Goal: Task Accomplishment & Management: Complete application form

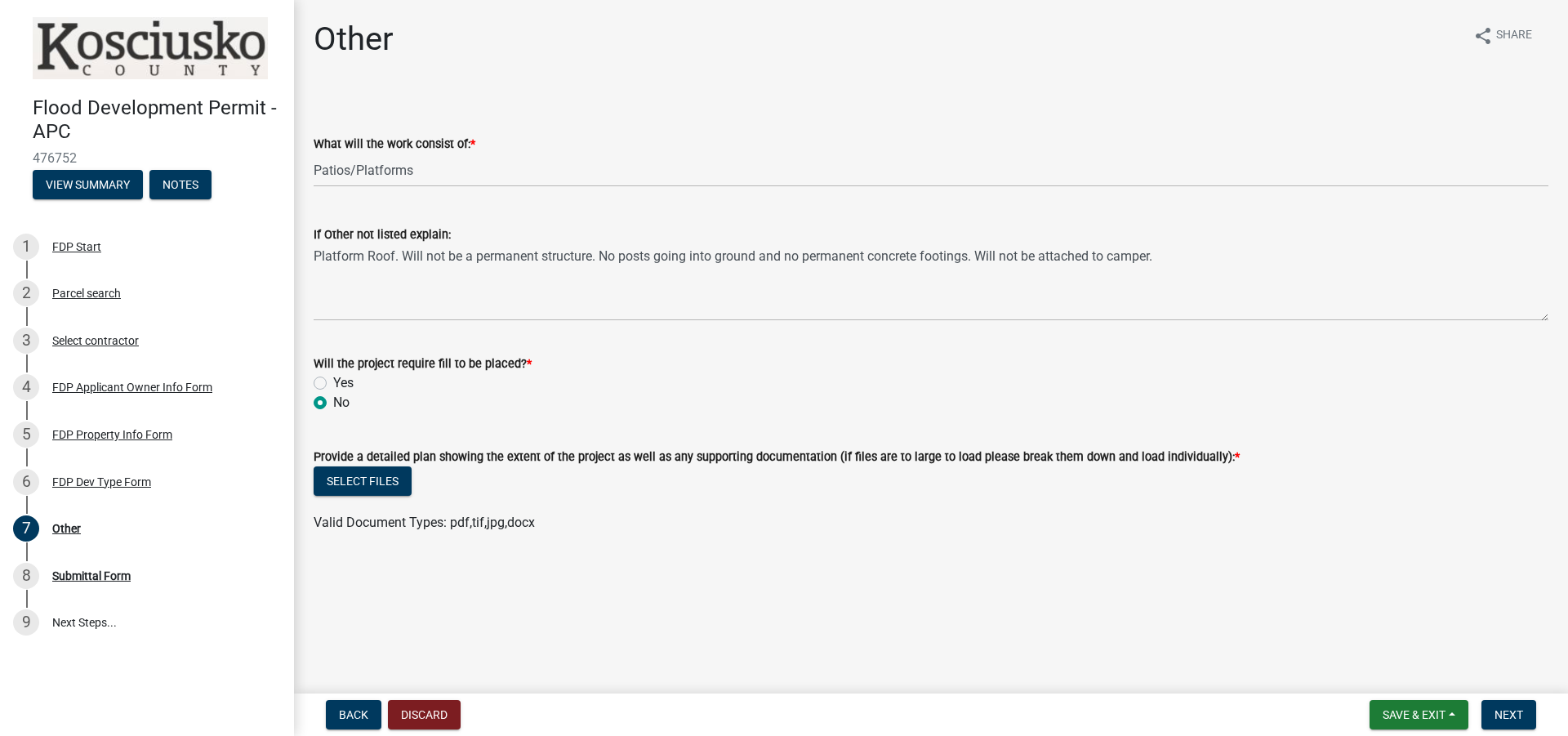
select select "8ff22ab7-4bb9-47fa-a72f-b2bc48e62ff3"
click at [390, 481] on button "Select files" at bounding box center [362, 481] width 98 height 29
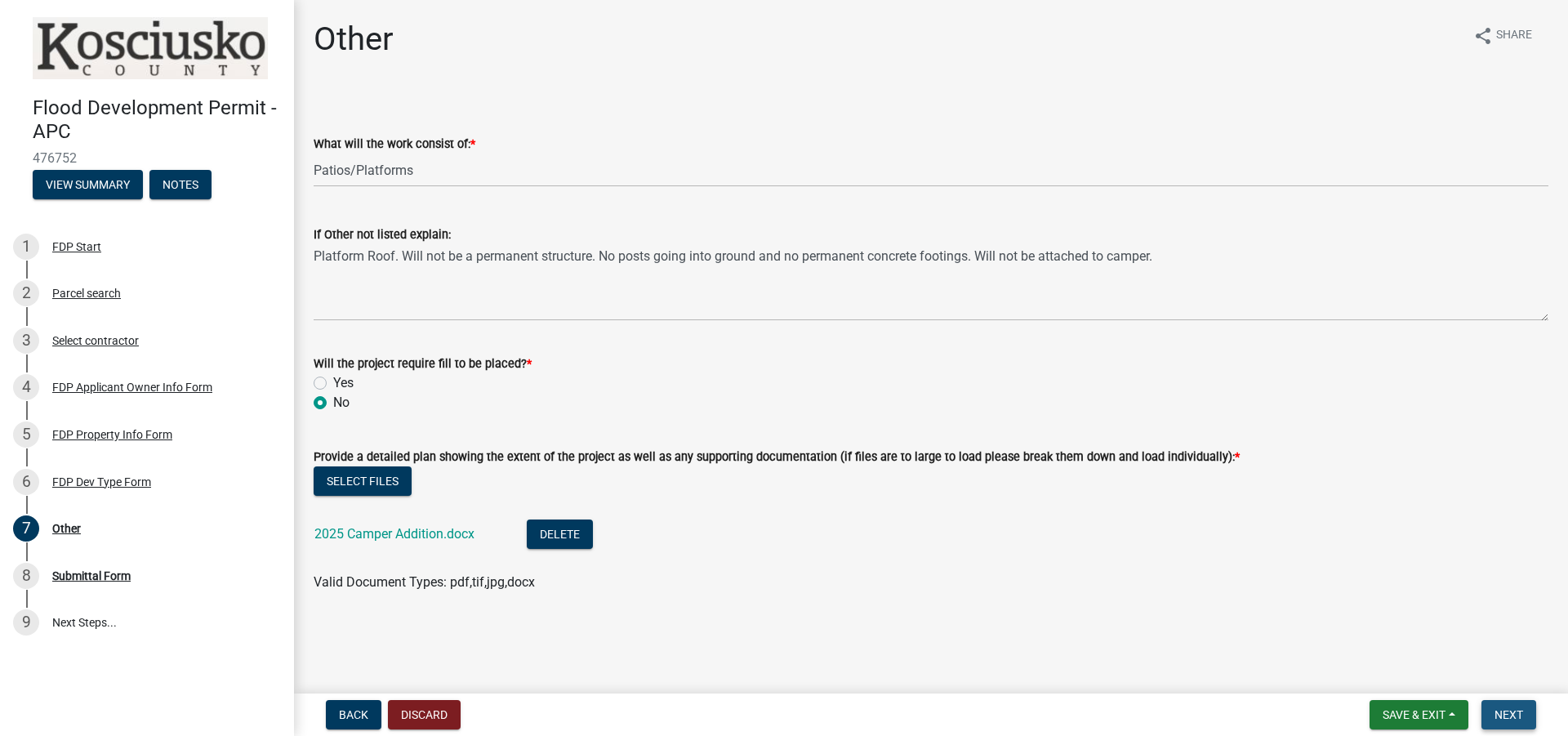
click at [1512, 710] on span "Next" at bounding box center [1508, 714] width 28 height 13
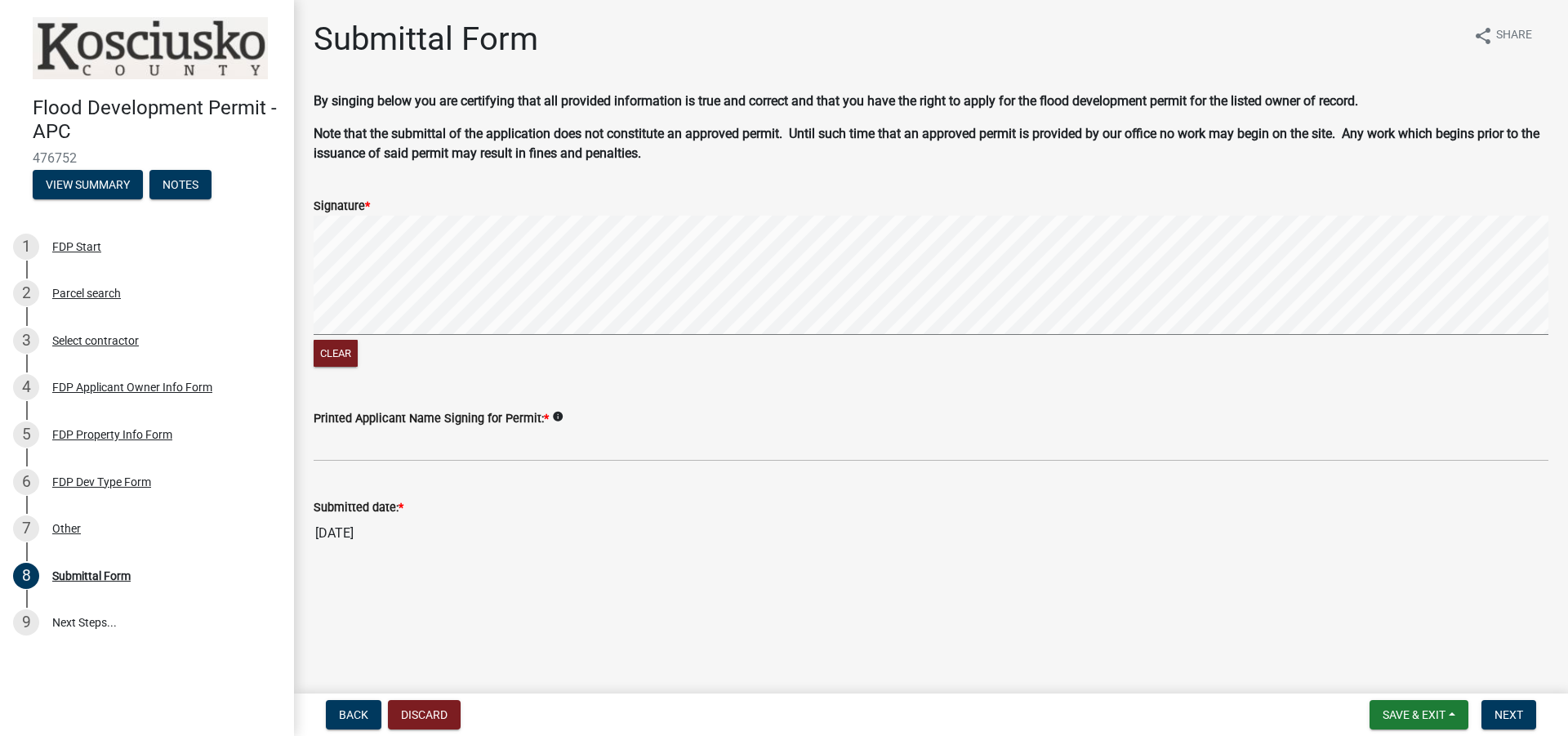
click at [713, 344] on div "Clear" at bounding box center [930, 293] width 1235 height 155
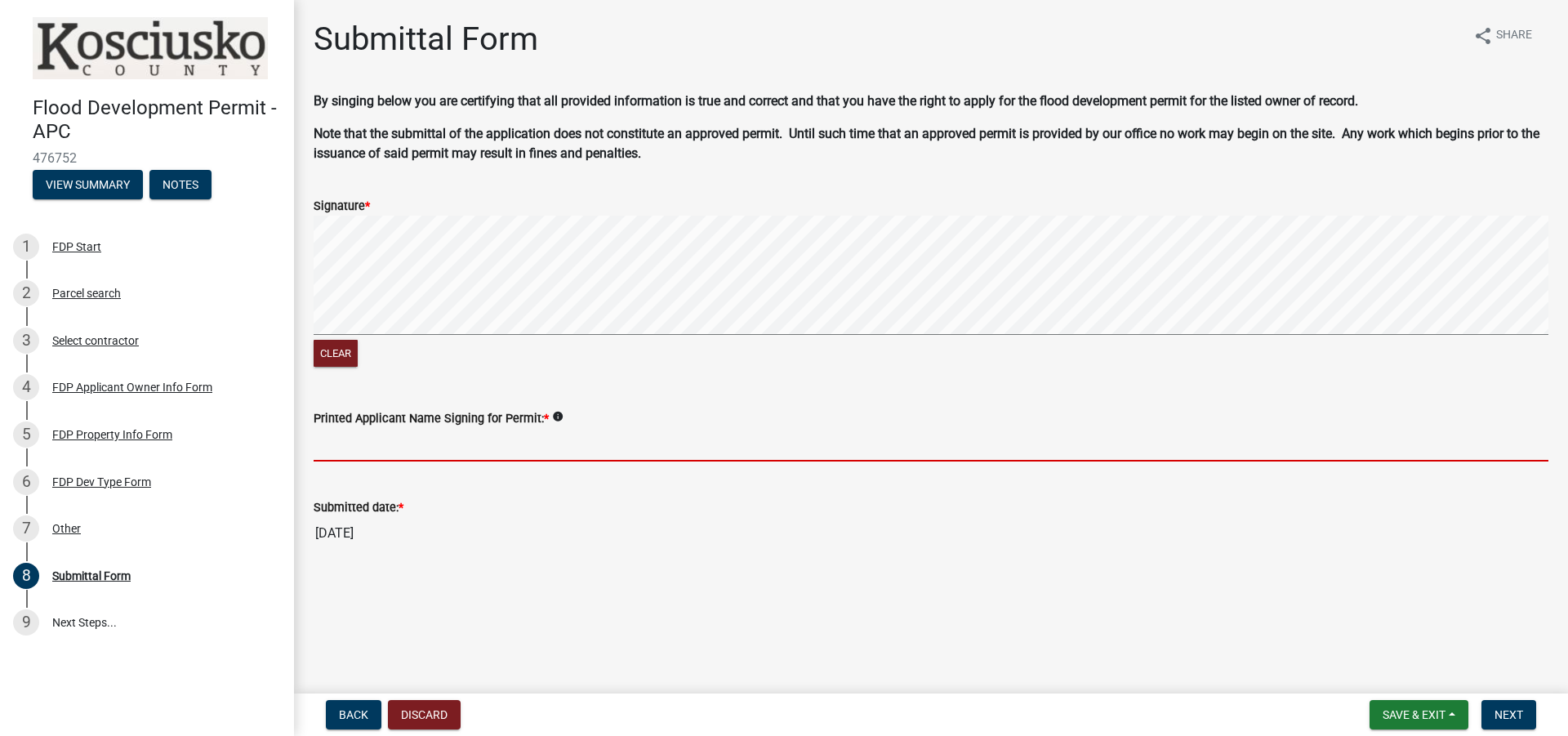
click at [423, 440] on input "Printed Applicant Name Signing for Permit: *" at bounding box center [930, 444] width 1235 height 34
click at [345, 353] on button "Clear" at bounding box center [335, 353] width 44 height 27
click at [395, 443] on input "Printed Applicant Name Signing for Permit: *" at bounding box center [930, 444] width 1235 height 34
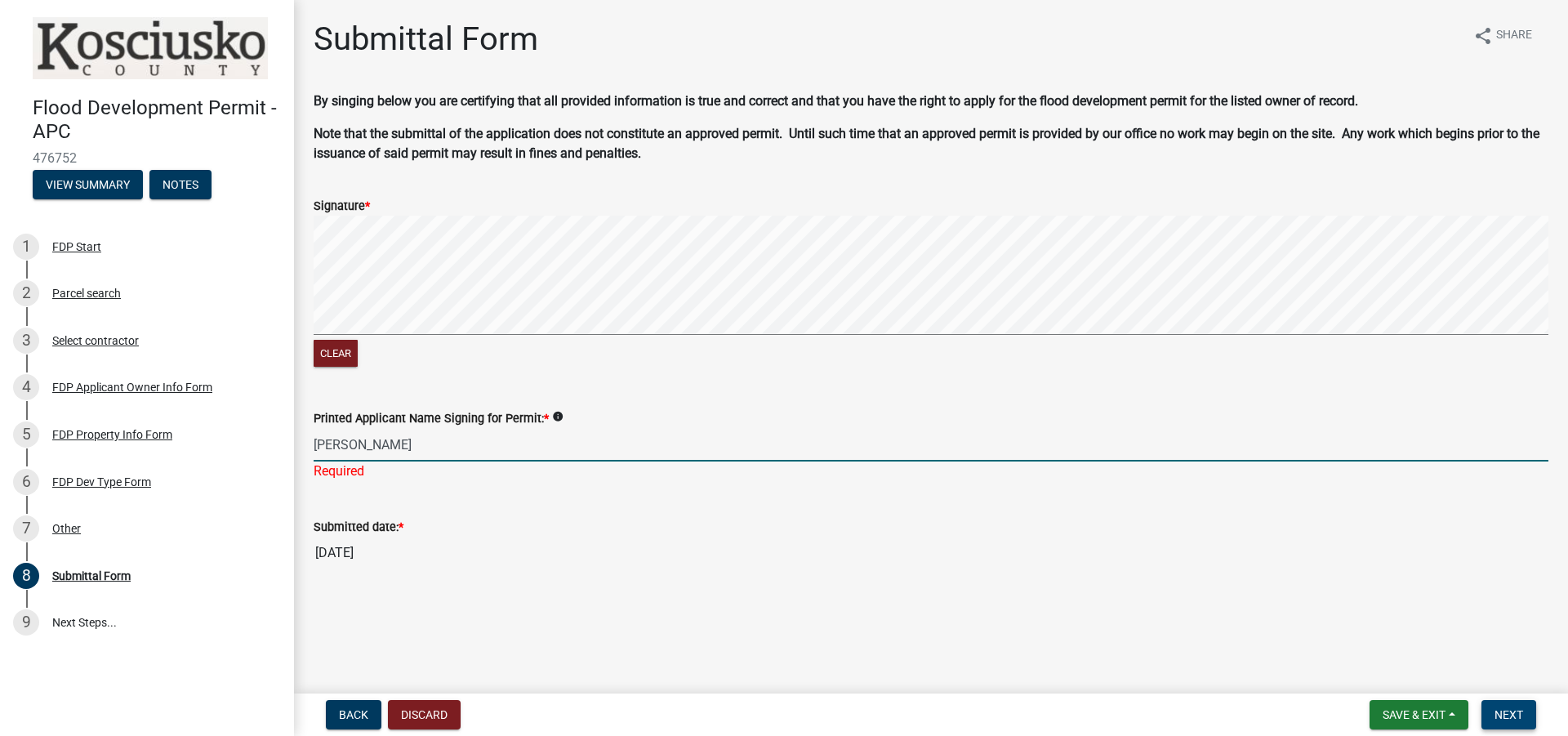
type input "[PERSON_NAME]"
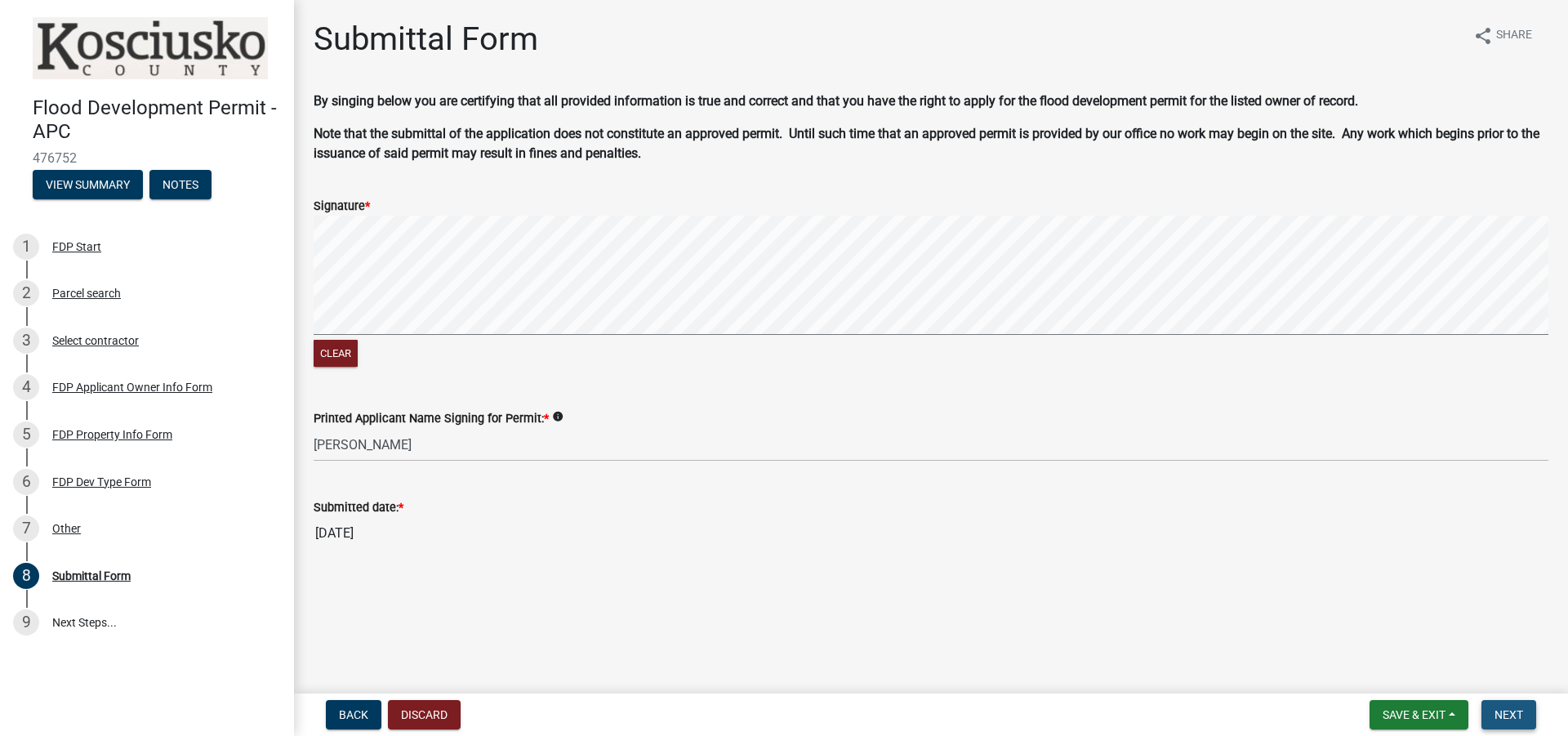
click at [1508, 714] on span "Next" at bounding box center [1508, 714] width 28 height 13
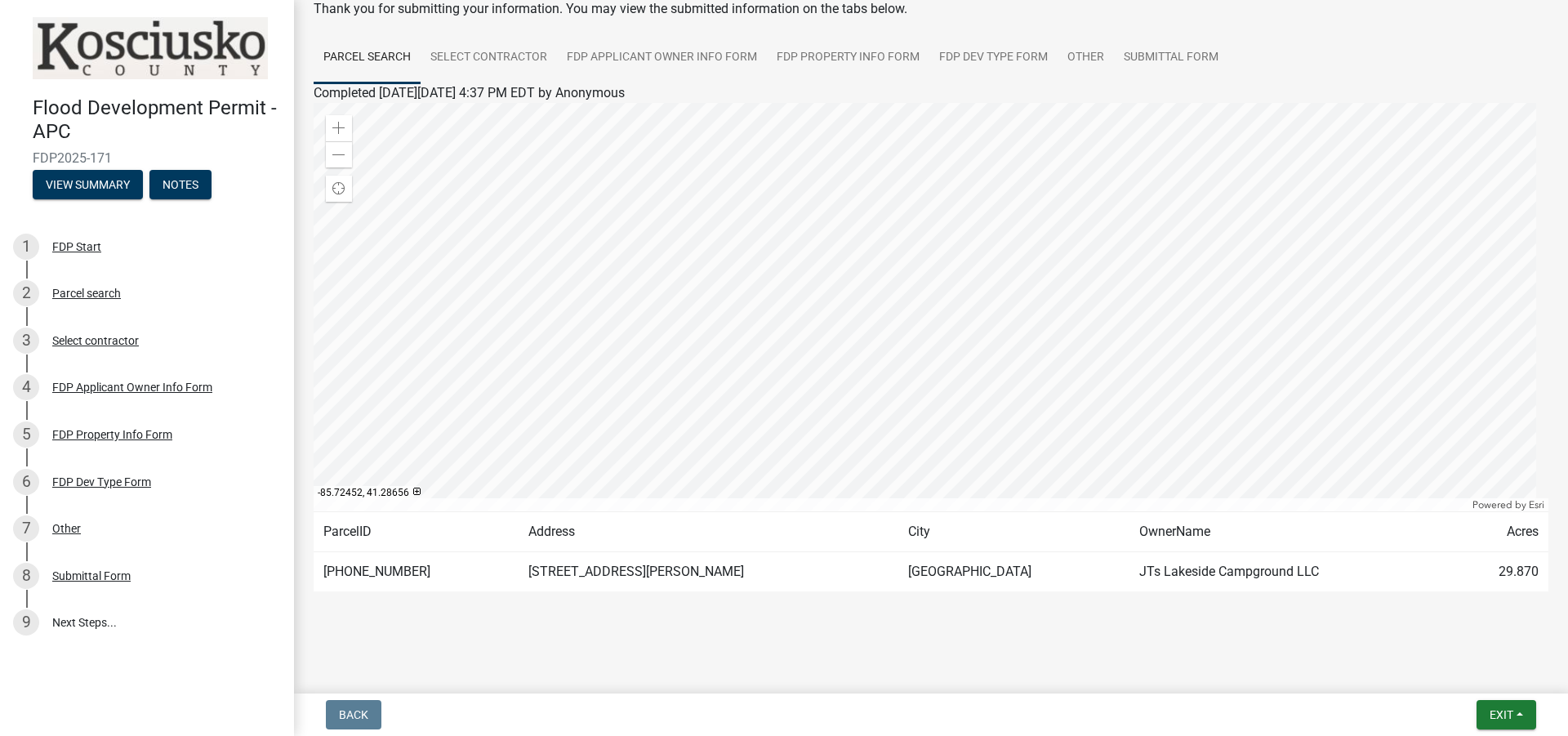
scroll to position [93, 0]
drag, startPoint x: 666, startPoint y: 567, endPoint x: 640, endPoint y: 569, distance: 26.1
click at [640, 569] on td "[STREET_ADDRESS][PERSON_NAME]" at bounding box center [708, 571] width 381 height 40
click at [689, 571] on td "[STREET_ADDRESS][PERSON_NAME]" at bounding box center [708, 571] width 381 height 40
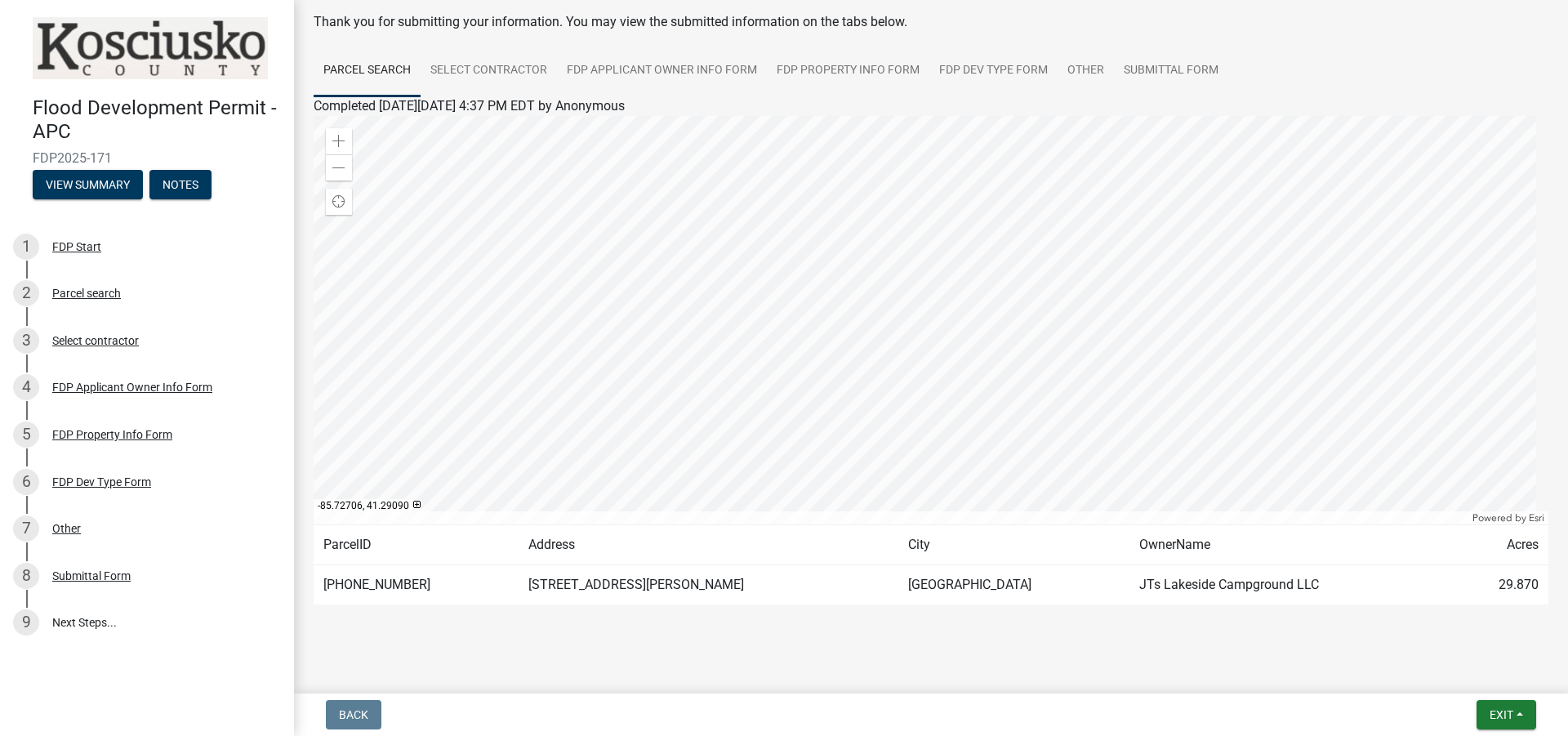
scroll to position [82, 0]
click at [530, 64] on link "Select contractor" at bounding box center [488, 68] width 136 height 53
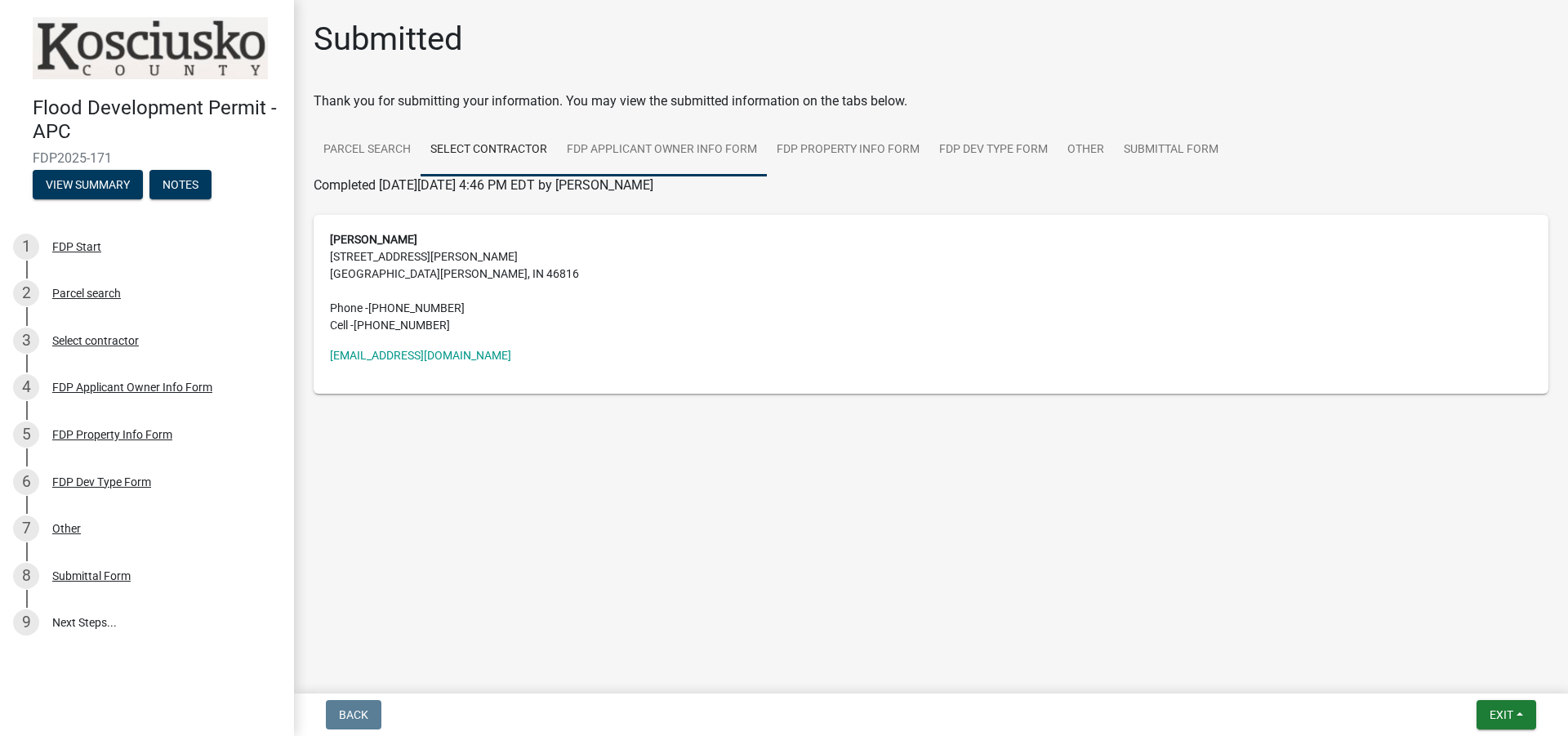
click at [602, 137] on link "FDP Applicant Owner Info Form" at bounding box center [661, 150] width 210 height 53
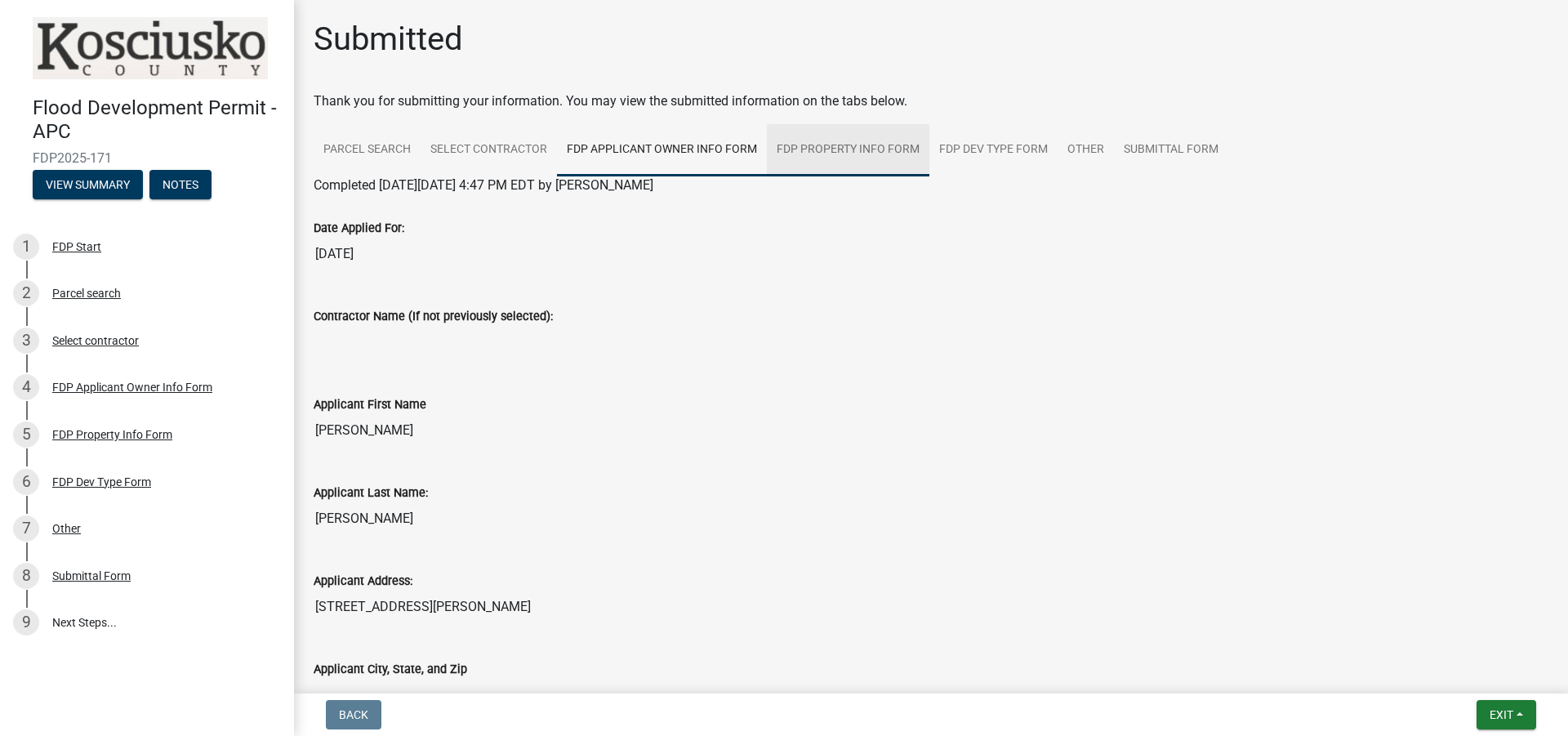
click at [797, 154] on link "FDP Property Info Form" at bounding box center [848, 150] width 162 height 53
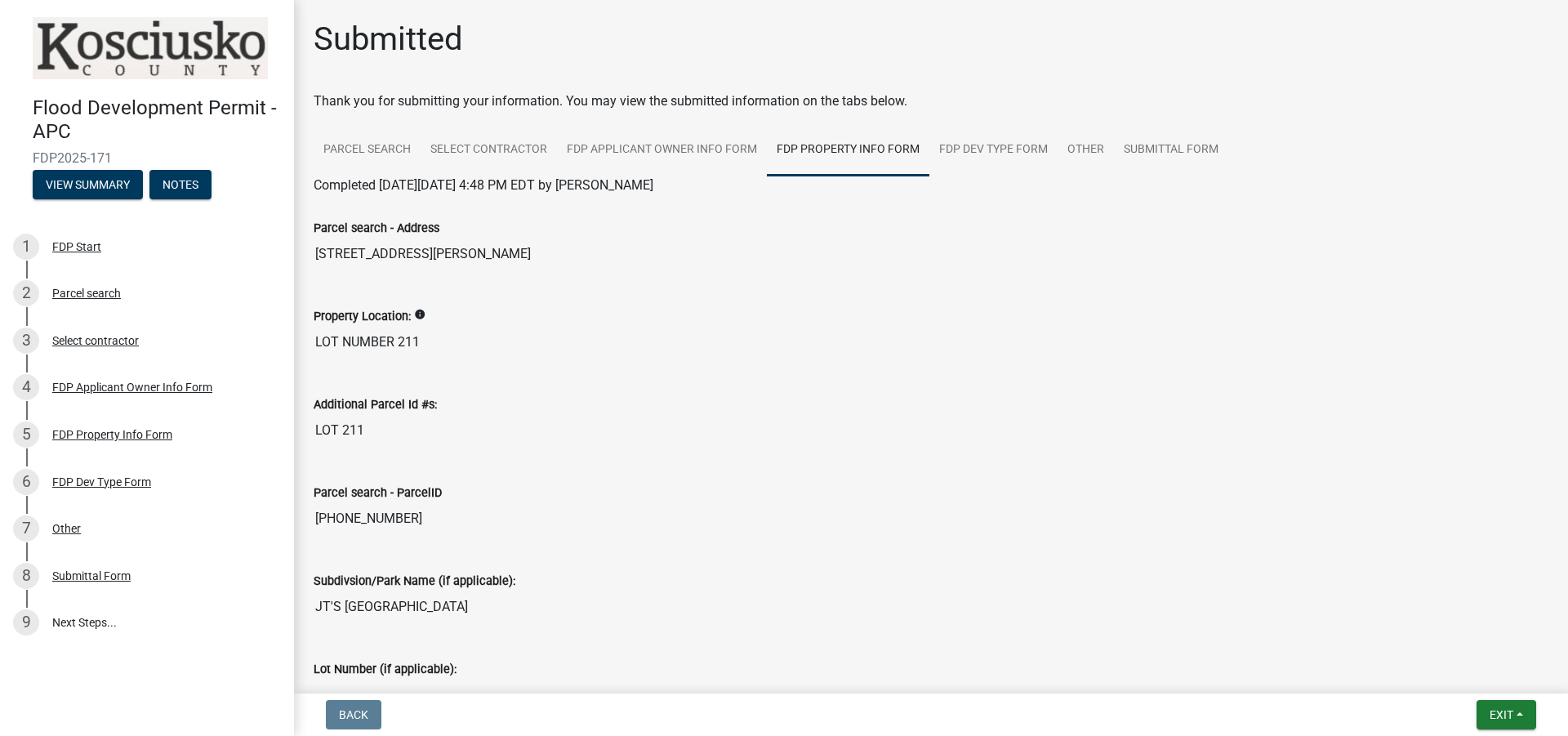
click at [459, 251] on input "[STREET_ADDRESS][PERSON_NAME]" at bounding box center [930, 254] width 1235 height 33
click at [463, 257] on input "[STREET_ADDRESS][PERSON_NAME]" at bounding box center [930, 254] width 1235 height 33
drag, startPoint x: 504, startPoint y: 250, endPoint x: 513, endPoint y: 261, distance: 14.2
click at [513, 261] on input "[STREET_ADDRESS][PERSON_NAME]" at bounding box center [930, 254] width 1235 height 33
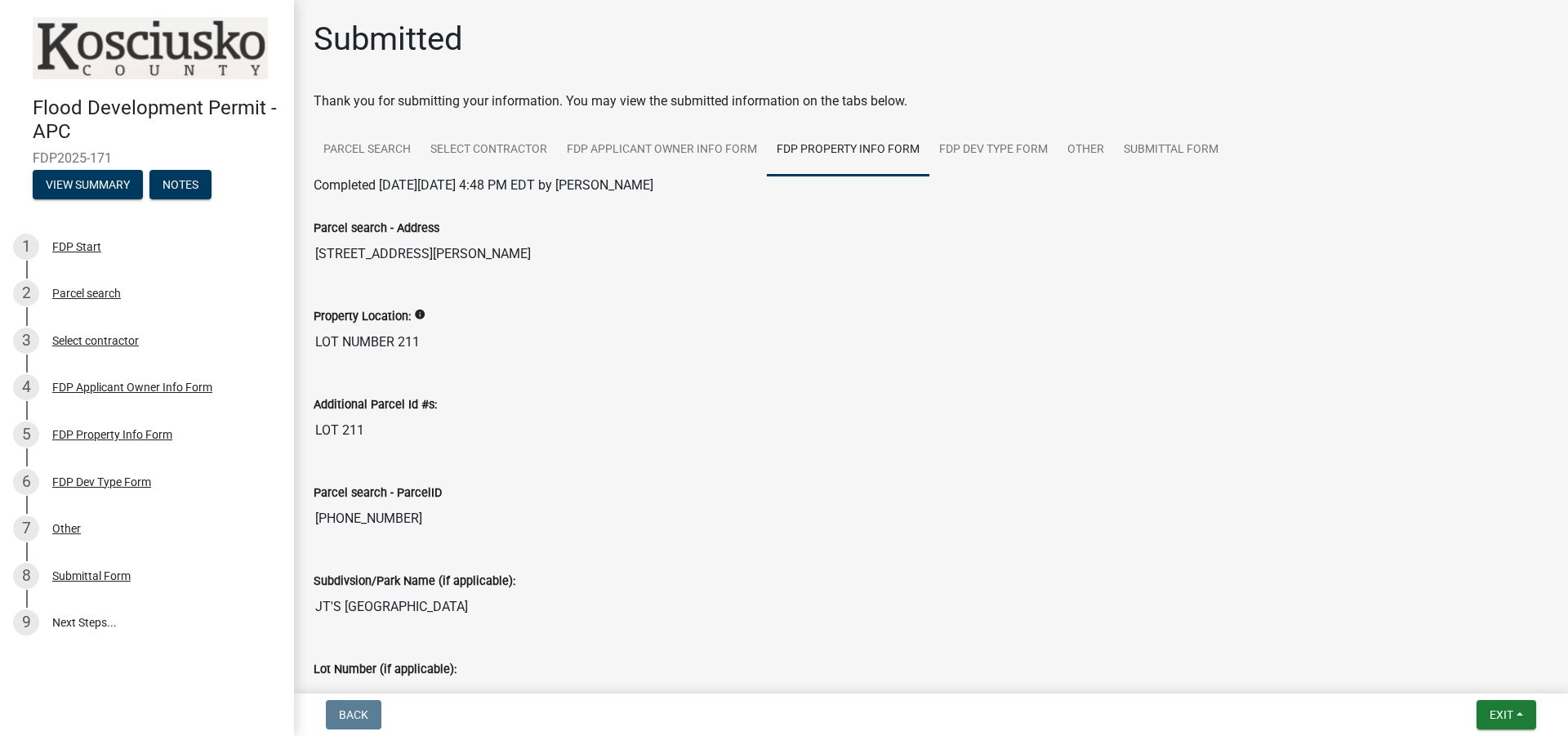
click at [508, 342] on input "LOT NUMBER 211" at bounding box center [930, 343] width 1235 height 33
click at [981, 148] on link "FDP Dev Type Form" at bounding box center [993, 150] width 129 height 53
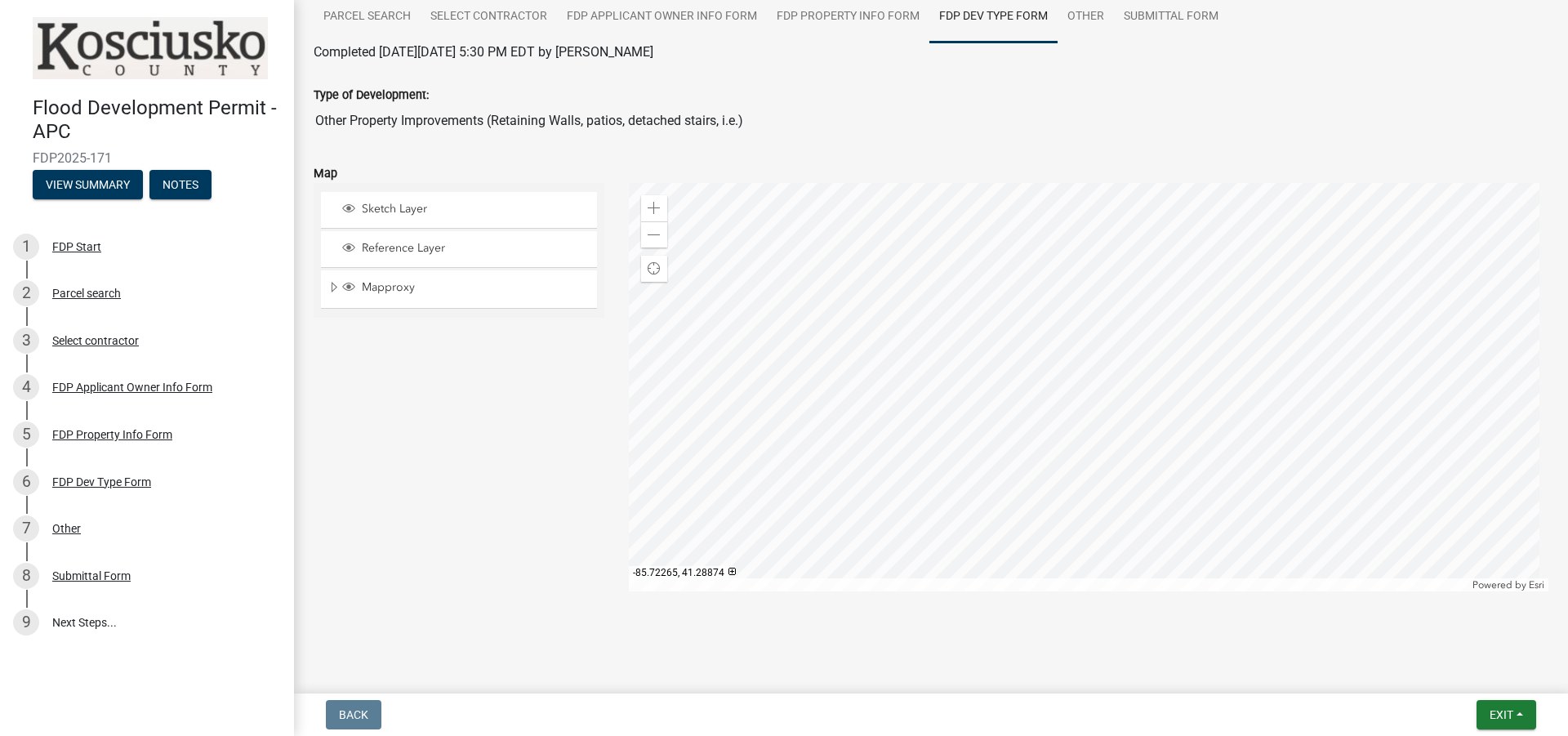
scroll to position [134, 0]
click at [658, 240] on div "Zoom out" at bounding box center [654, 234] width 26 height 26
click at [1088, 22] on link "Other" at bounding box center [1086, 16] width 56 height 53
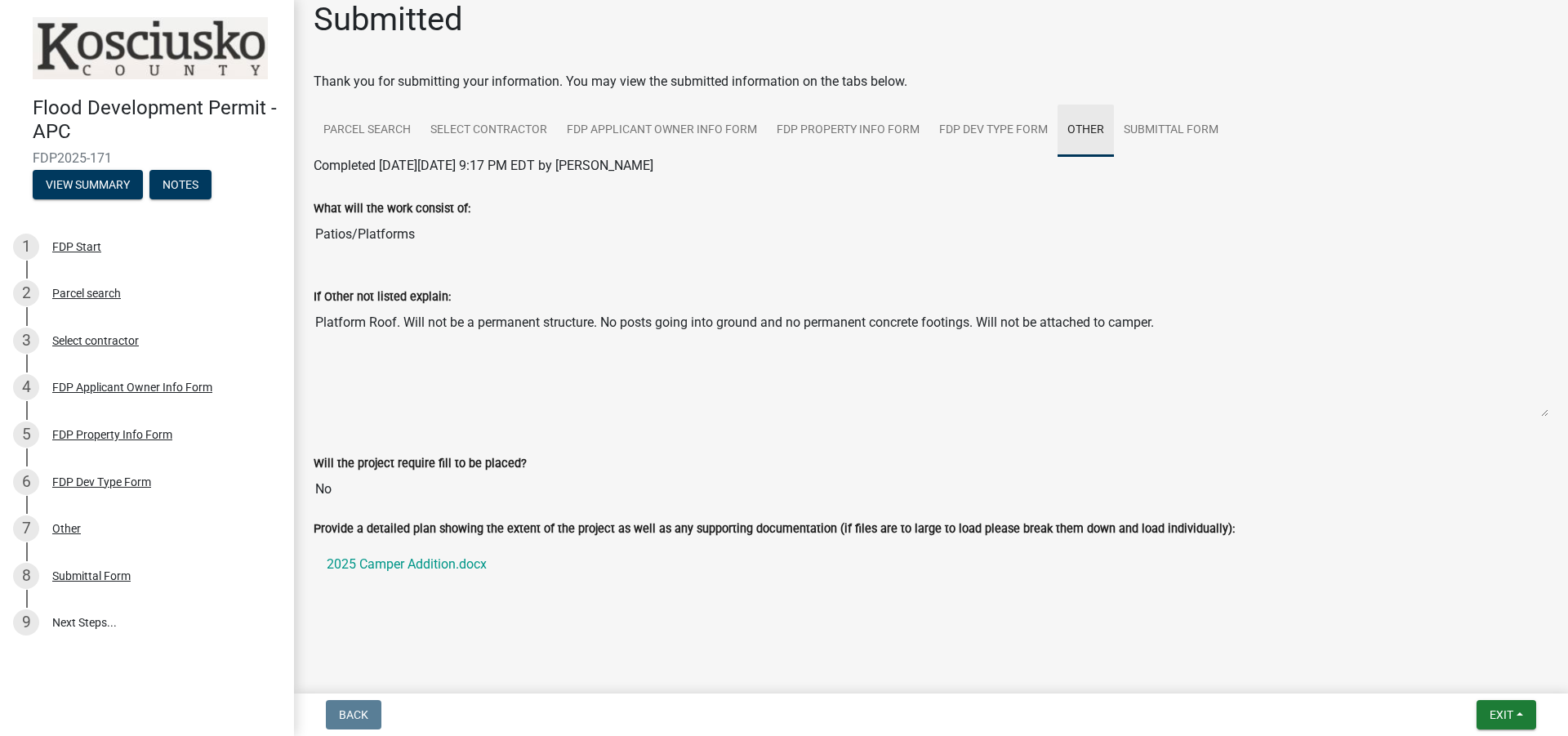
scroll to position [20, 0]
click at [406, 563] on link "2025 Camper Addition.docx" at bounding box center [930, 563] width 1235 height 39
click at [1500, 706] on button "Exit" at bounding box center [1506, 714] width 60 height 29
click at [1452, 633] on button "Save" at bounding box center [1470, 632] width 130 height 39
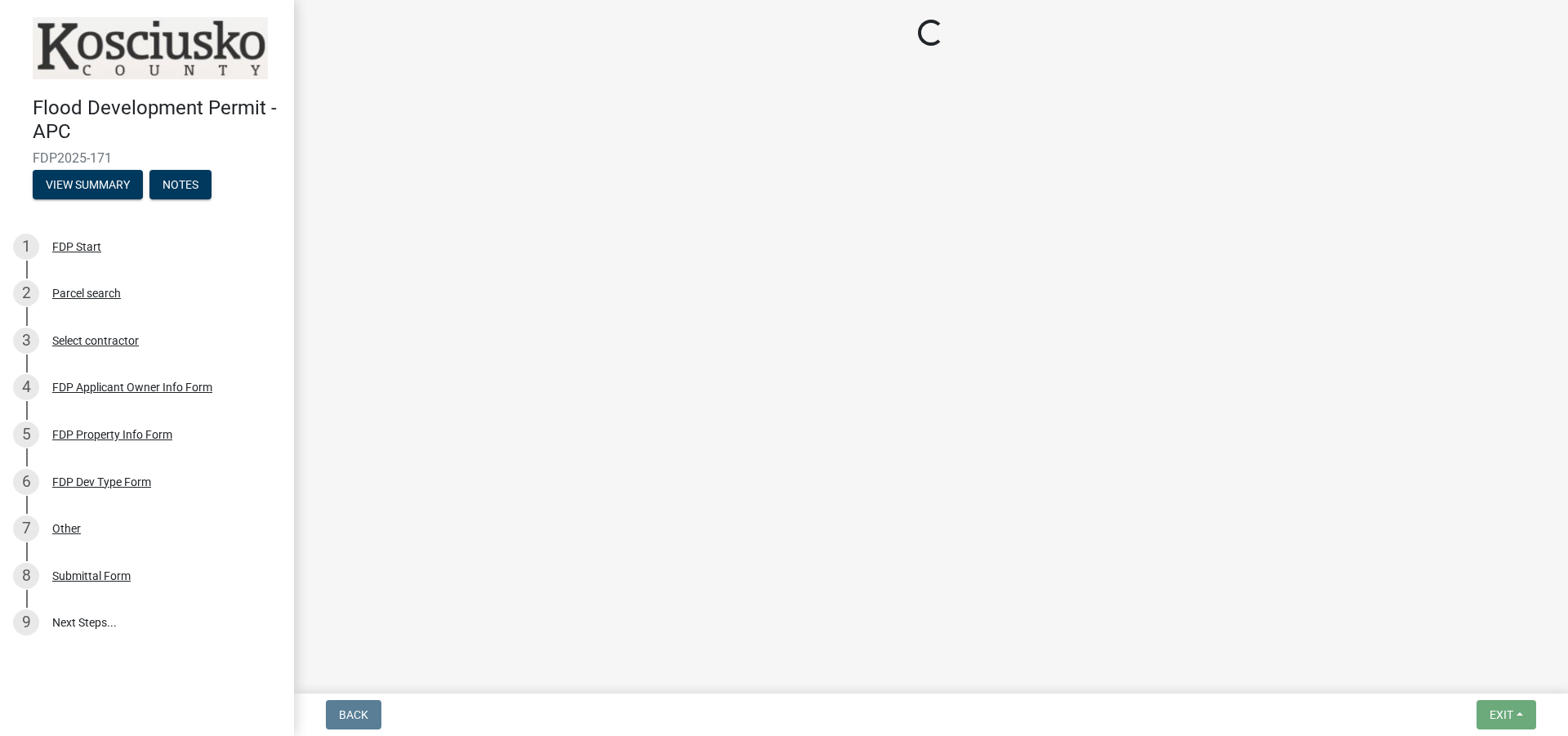
select select "8ff22ab7-4bb9-47fa-a72f-b2bc48e62ff3"
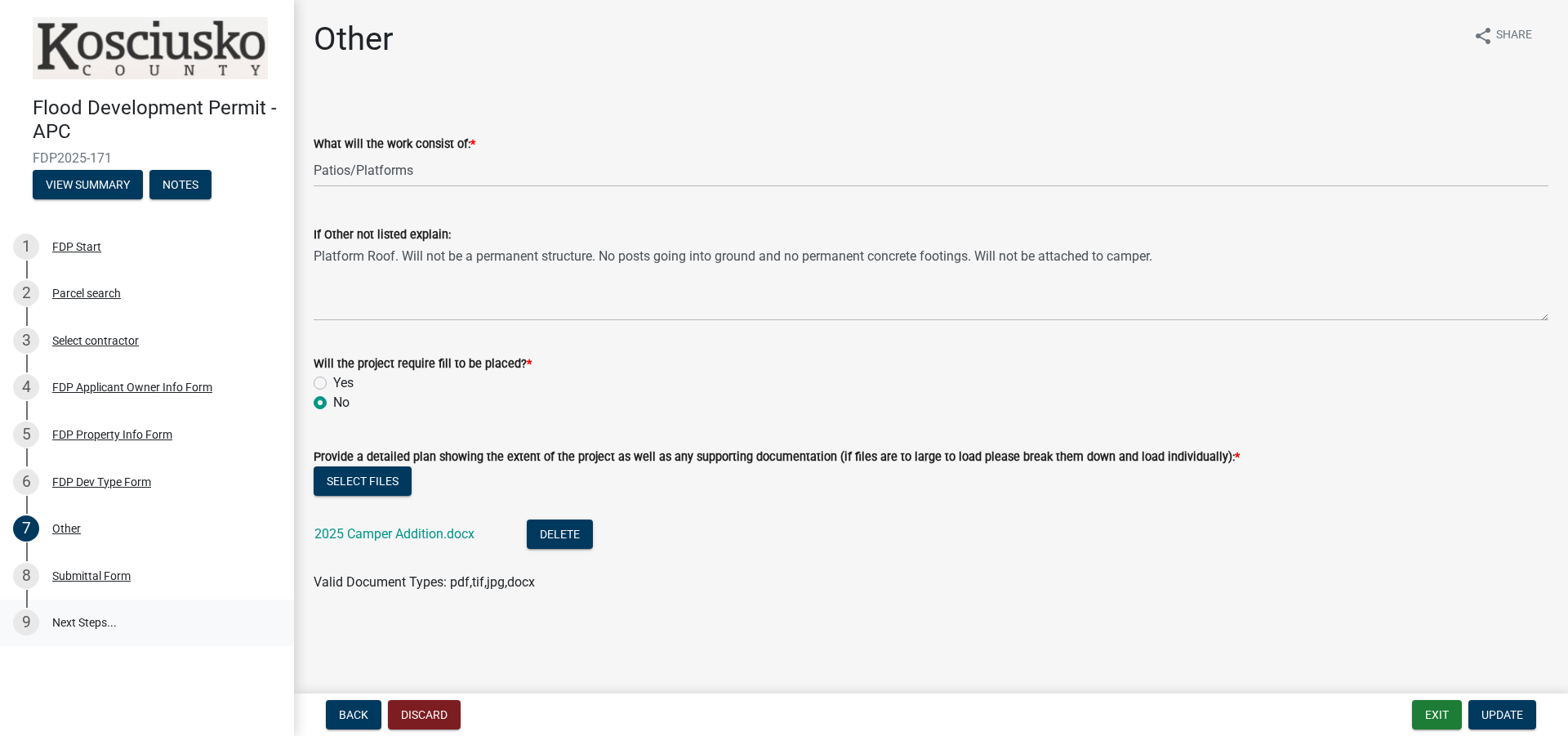
click at [99, 617] on link "9 Next Steps..." at bounding box center [147, 623] width 294 height 47
click at [105, 622] on link "9 Next Steps..." at bounding box center [147, 623] width 294 height 47
click at [88, 193] on button "View Summary" at bounding box center [88, 185] width 110 height 29
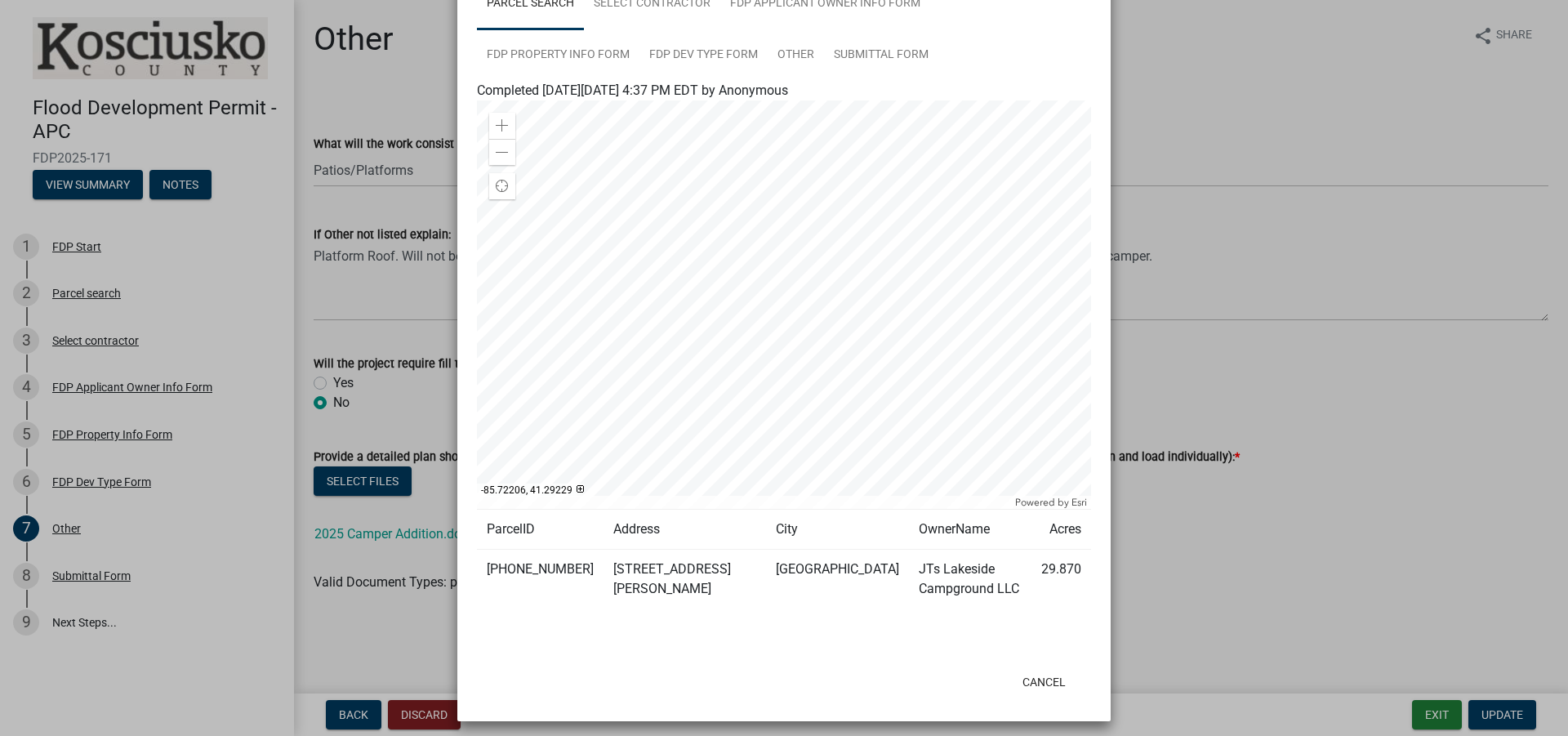
scroll to position [138, 0]
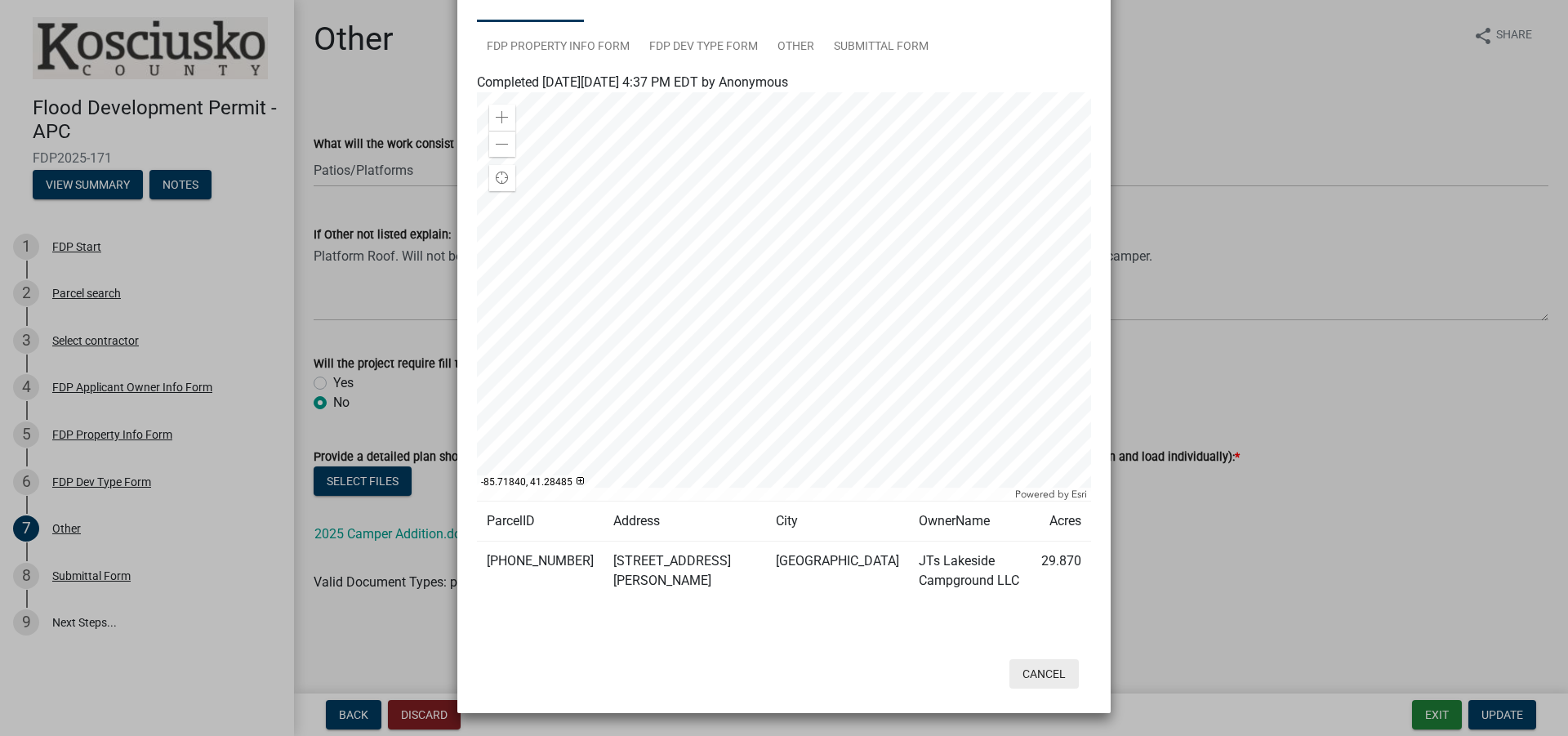
click at [1043, 676] on button "Cancel" at bounding box center [1044, 674] width 69 height 29
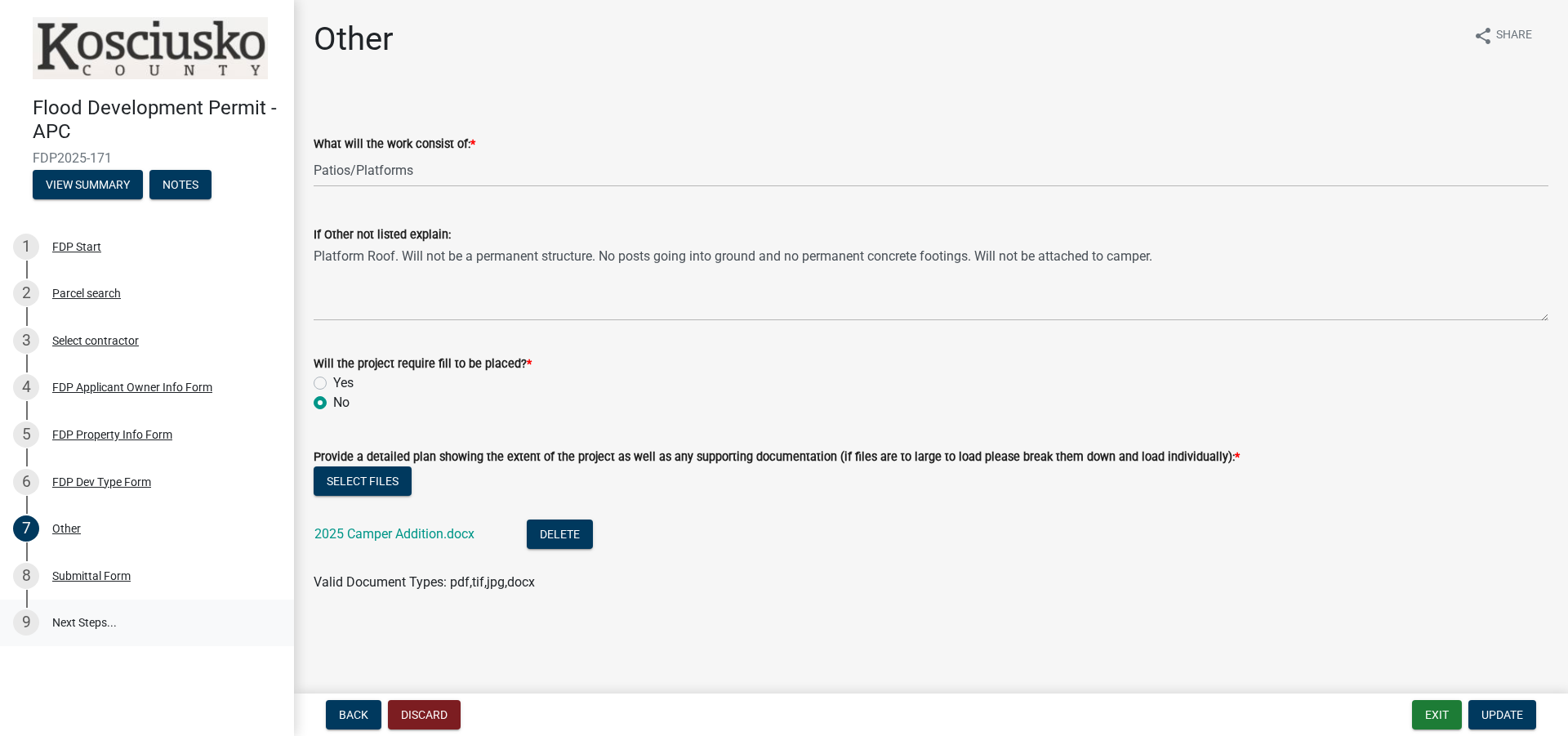
click at [77, 625] on link "9 Next Steps..." at bounding box center [147, 623] width 294 height 47
click at [26, 618] on div "9" at bounding box center [26, 622] width 26 height 26
click at [1490, 712] on span "Update" at bounding box center [1502, 714] width 41 height 13
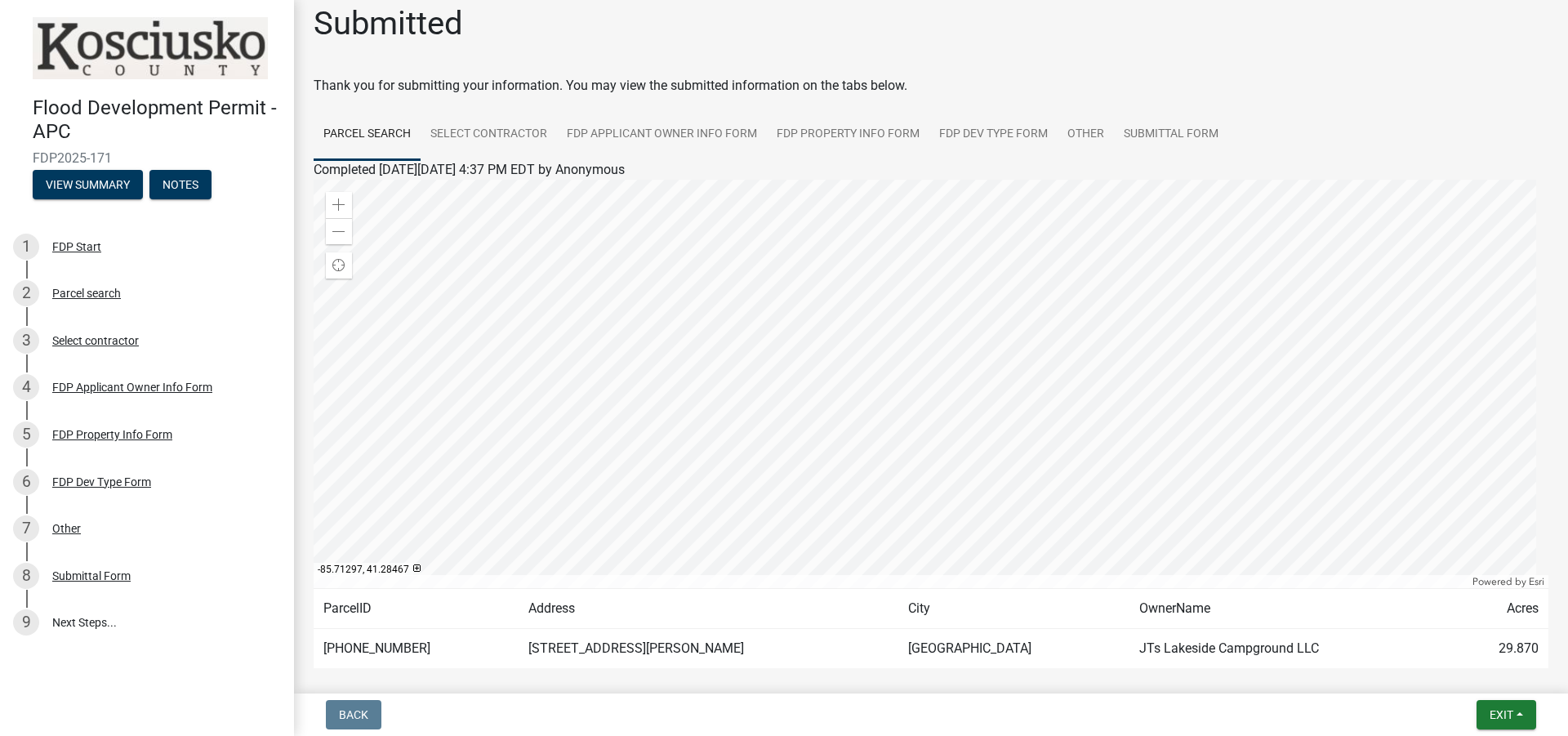
scroll to position [0, 0]
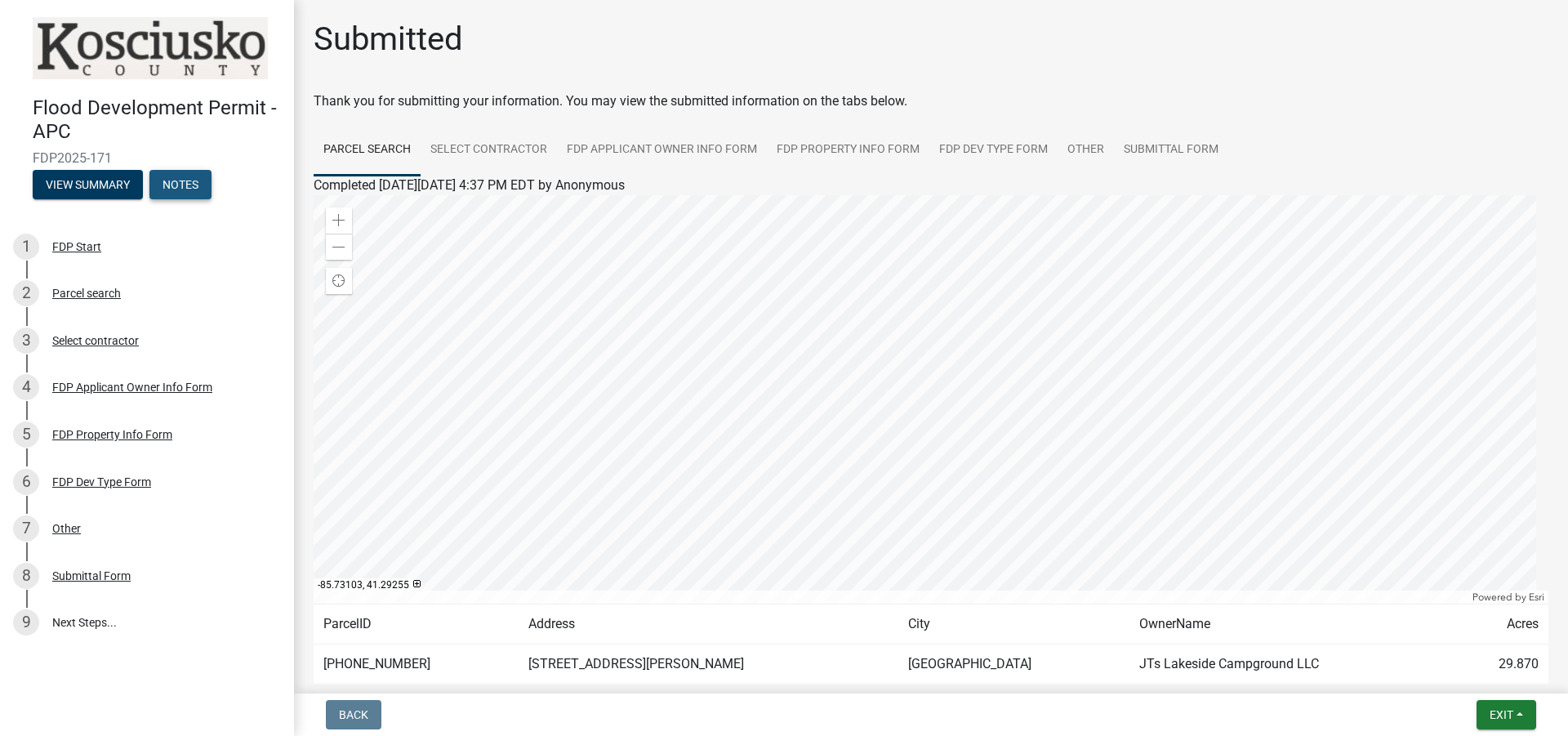
click at [186, 184] on button "Notes" at bounding box center [180, 185] width 62 height 29
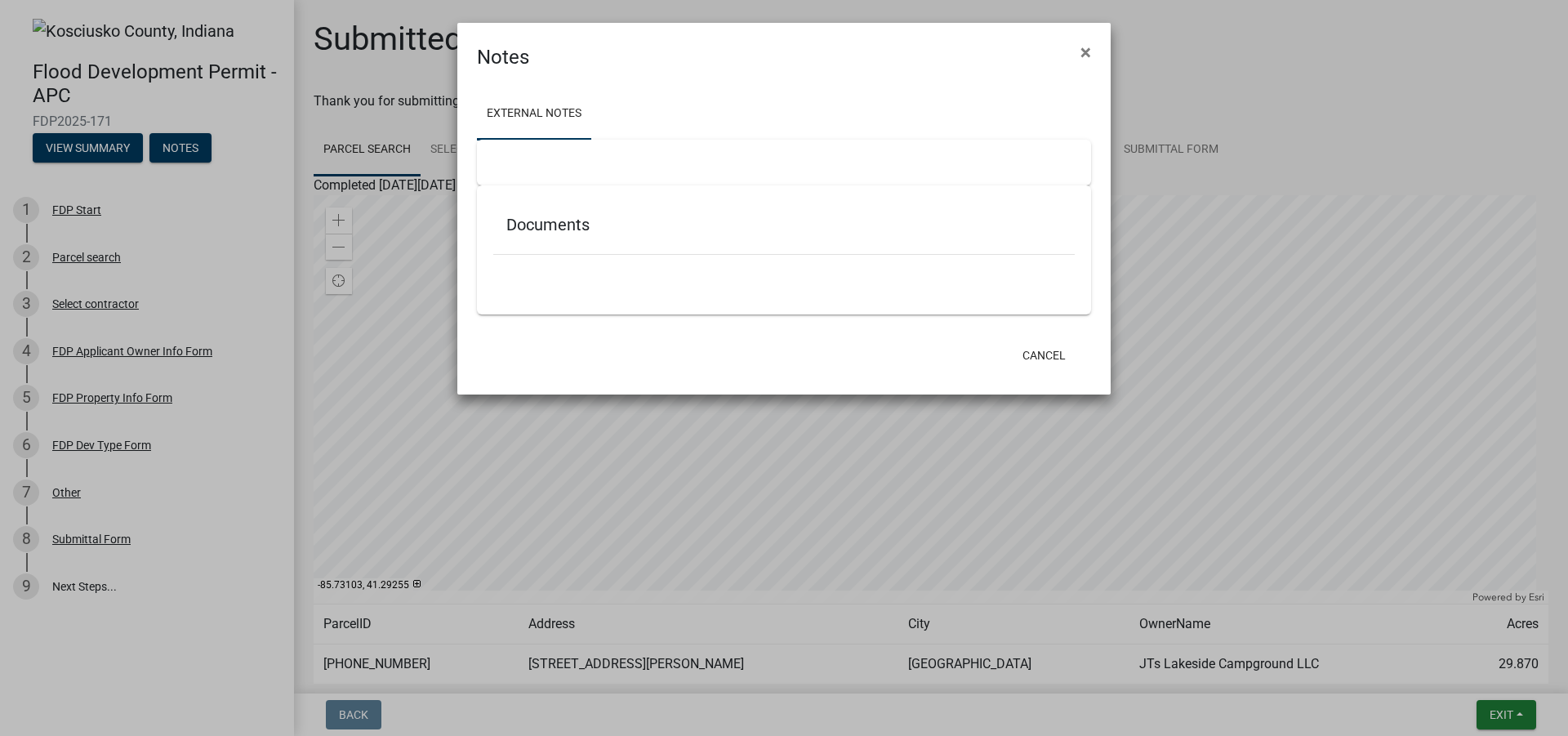
click at [552, 160] on div at bounding box center [784, 162] width 614 height 46
click at [538, 258] on div at bounding box center [784, 263] width 582 height 17
click at [1067, 359] on button "Cancel" at bounding box center [1044, 355] width 69 height 29
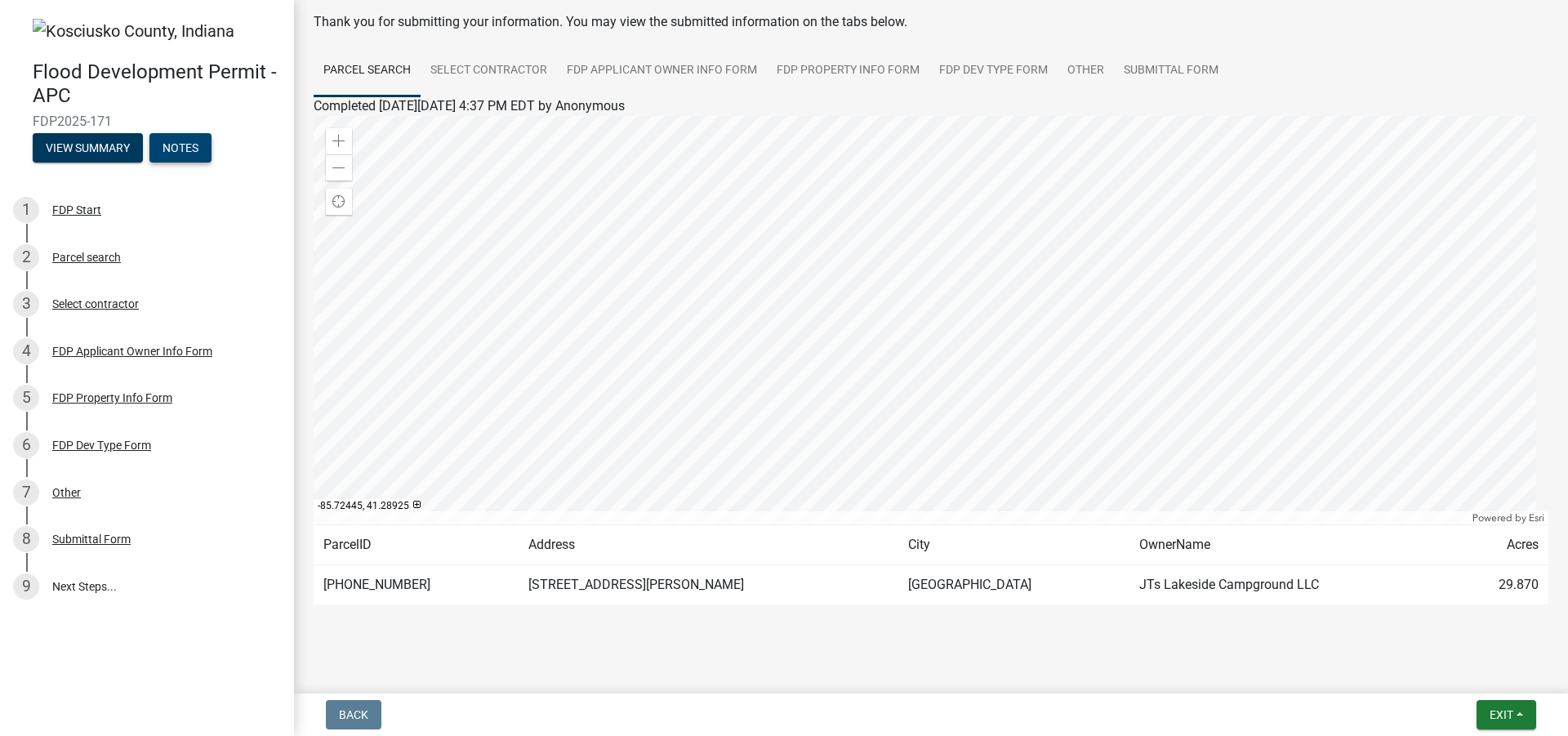
scroll to position [93, 0]
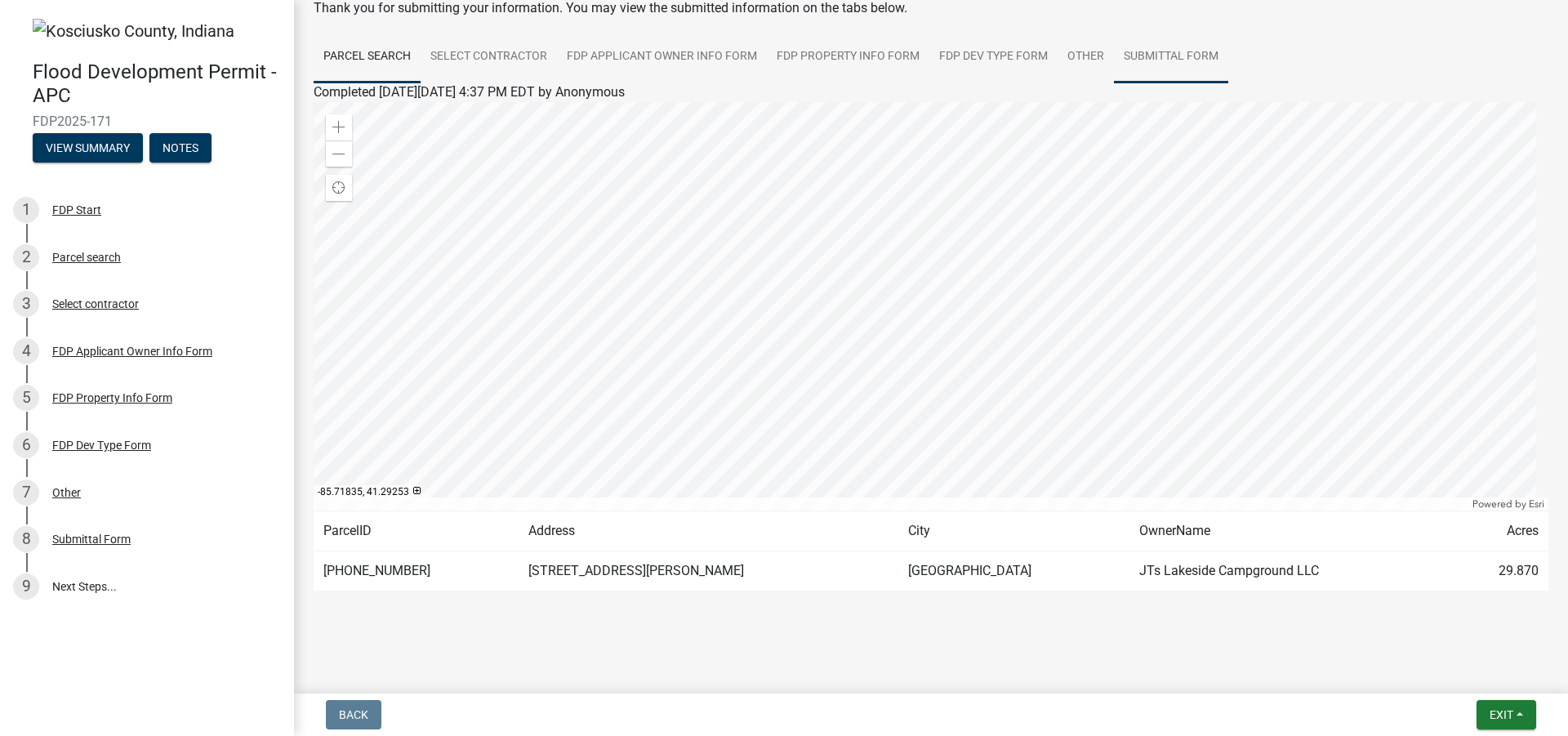
click at [1128, 53] on link "Submittal Form" at bounding box center [1171, 57] width 114 height 53
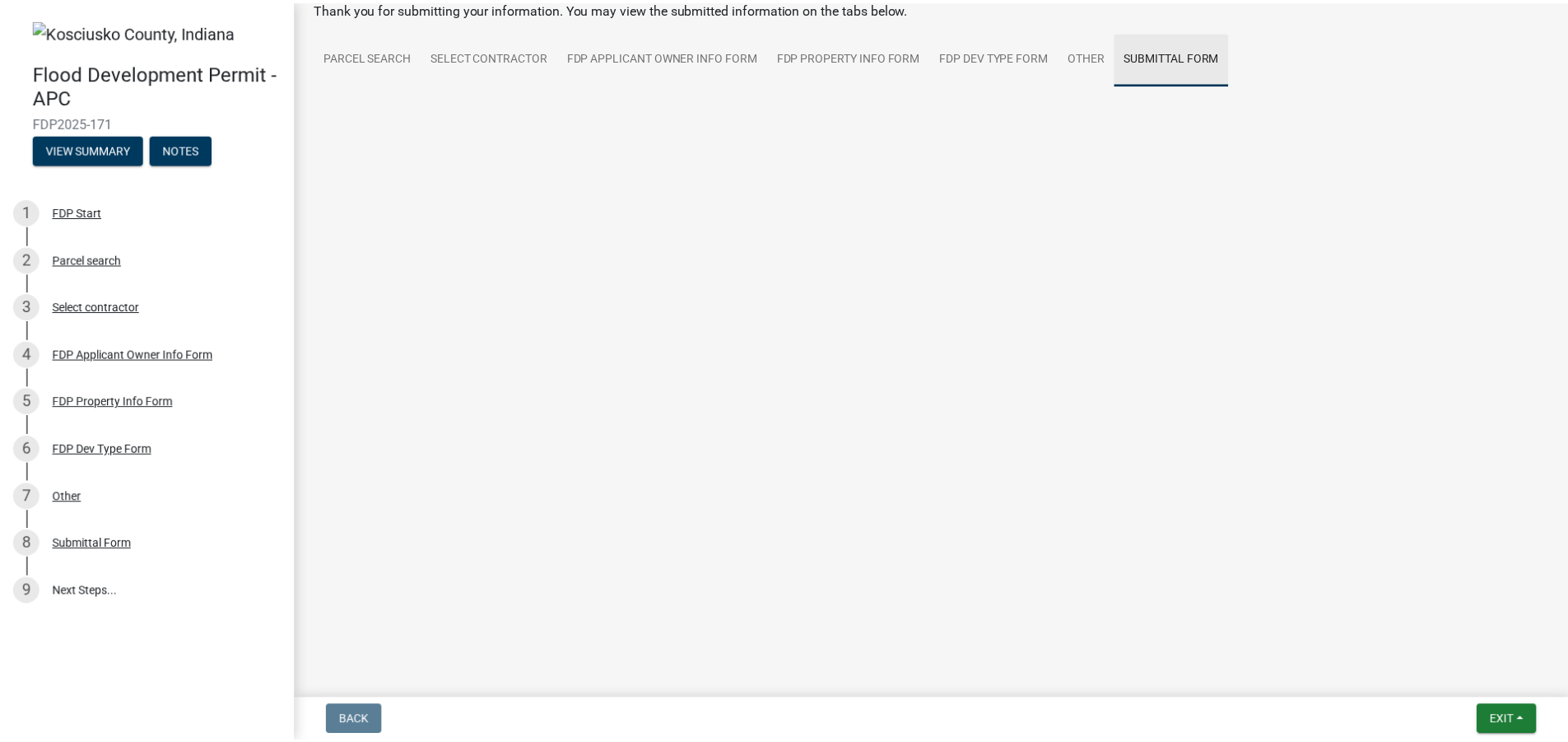
scroll to position [0, 0]
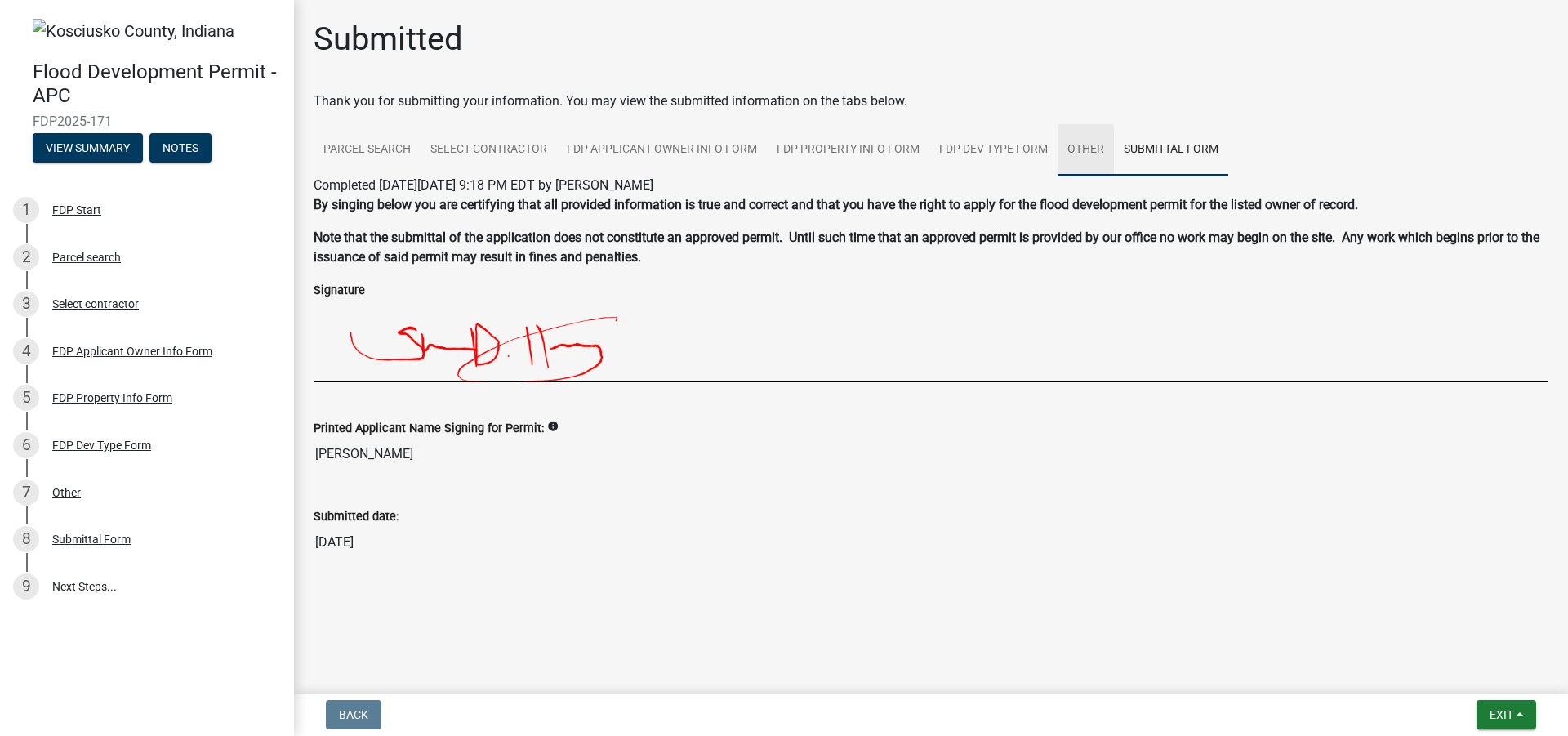
click at [1082, 149] on link "Other" at bounding box center [1086, 150] width 56 height 53
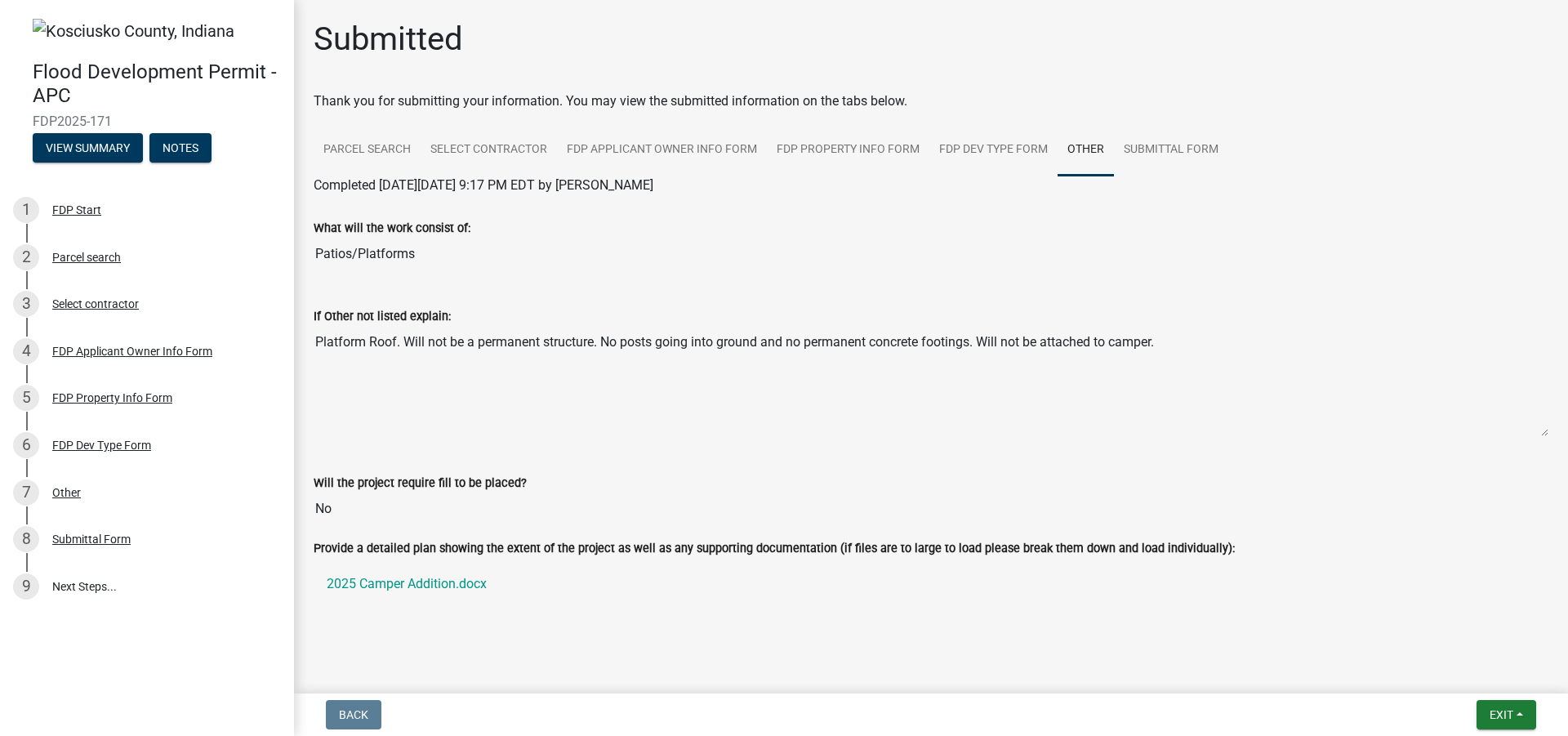
click at [525, 387] on textarea "Platform Roof. Will not be a permanent structure. No posts going into ground an…" at bounding box center [930, 381] width 1235 height 111
click at [1181, 346] on textarea "Platform Roof. Will not be a permanent structure. No posts going into ground an…" at bounding box center [930, 381] width 1235 height 111
click at [1177, 343] on textarea "Platform Roof. Will not be a permanent structure. No posts going into ground an…" at bounding box center [930, 381] width 1235 height 111
click at [1176, 343] on textarea "Platform Roof. Will not be a permanent structure. No posts going into ground an…" at bounding box center [930, 381] width 1235 height 111
click at [98, 154] on button "View Summary" at bounding box center [88, 148] width 110 height 29
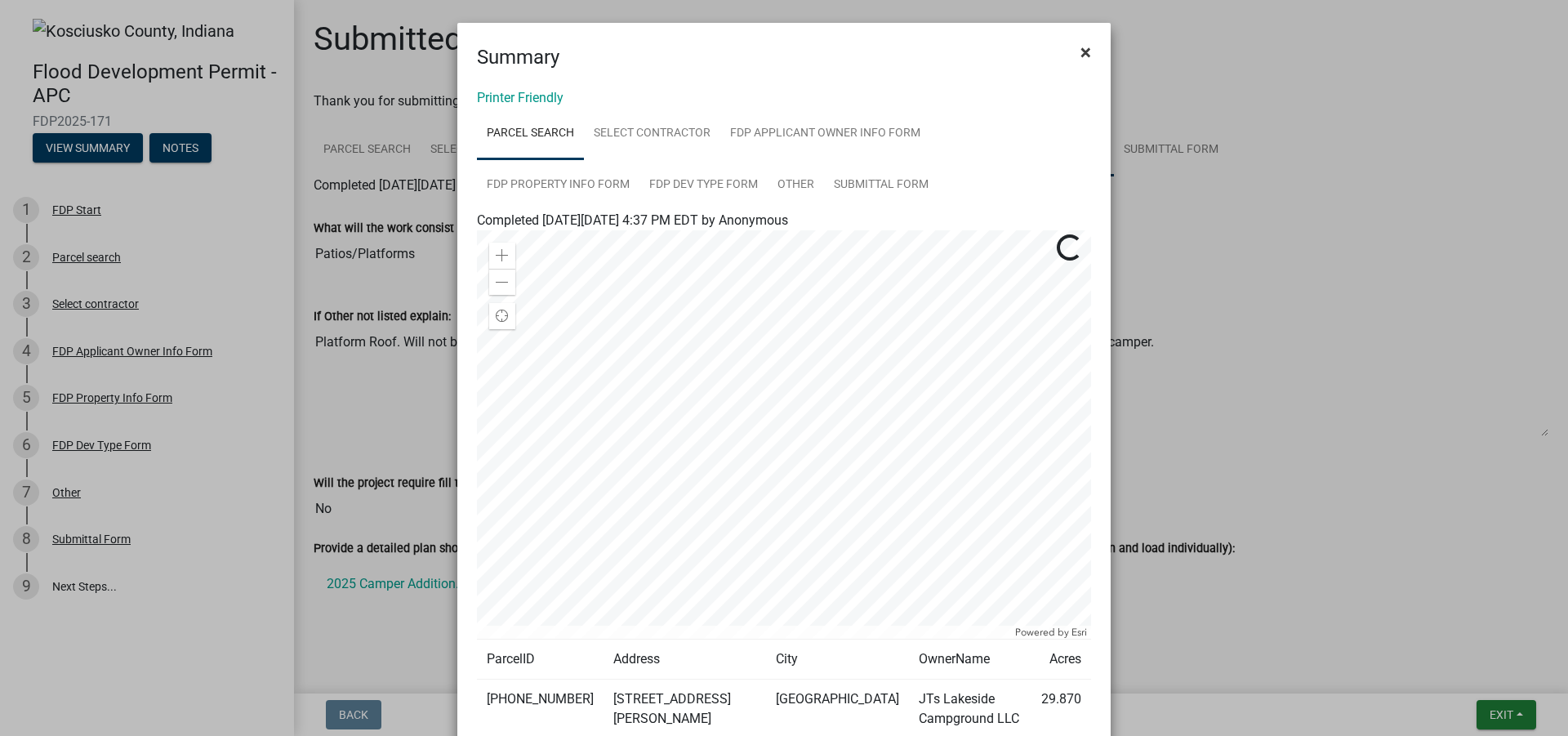
click at [1082, 47] on span "×" at bounding box center [1086, 52] width 10 height 22
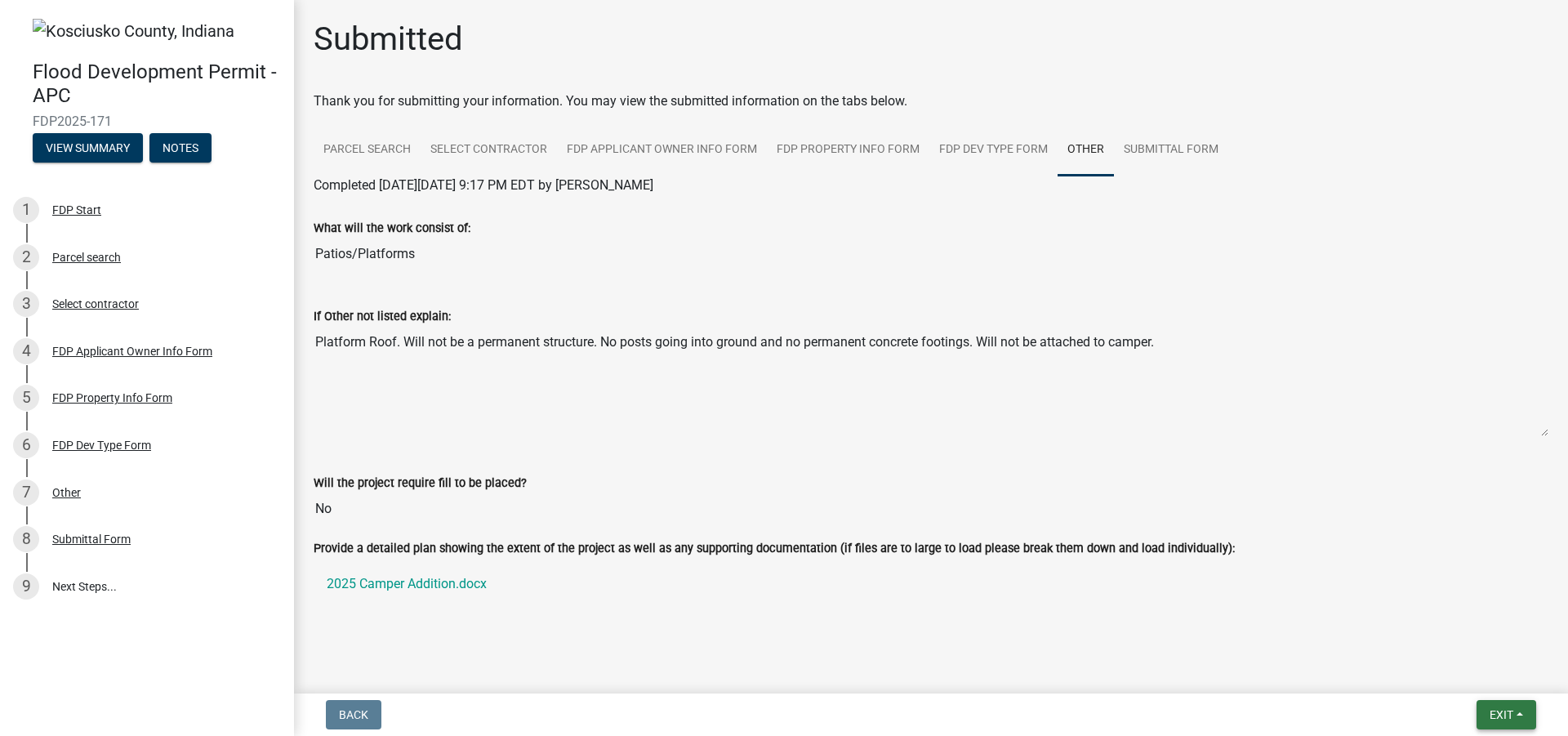
click at [1497, 701] on button "Exit" at bounding box center [1506, 714] width 60 height 29
click at [1458, 670] on button "Save & Exit" at bounding box center [1470, 671] width 130 height 39
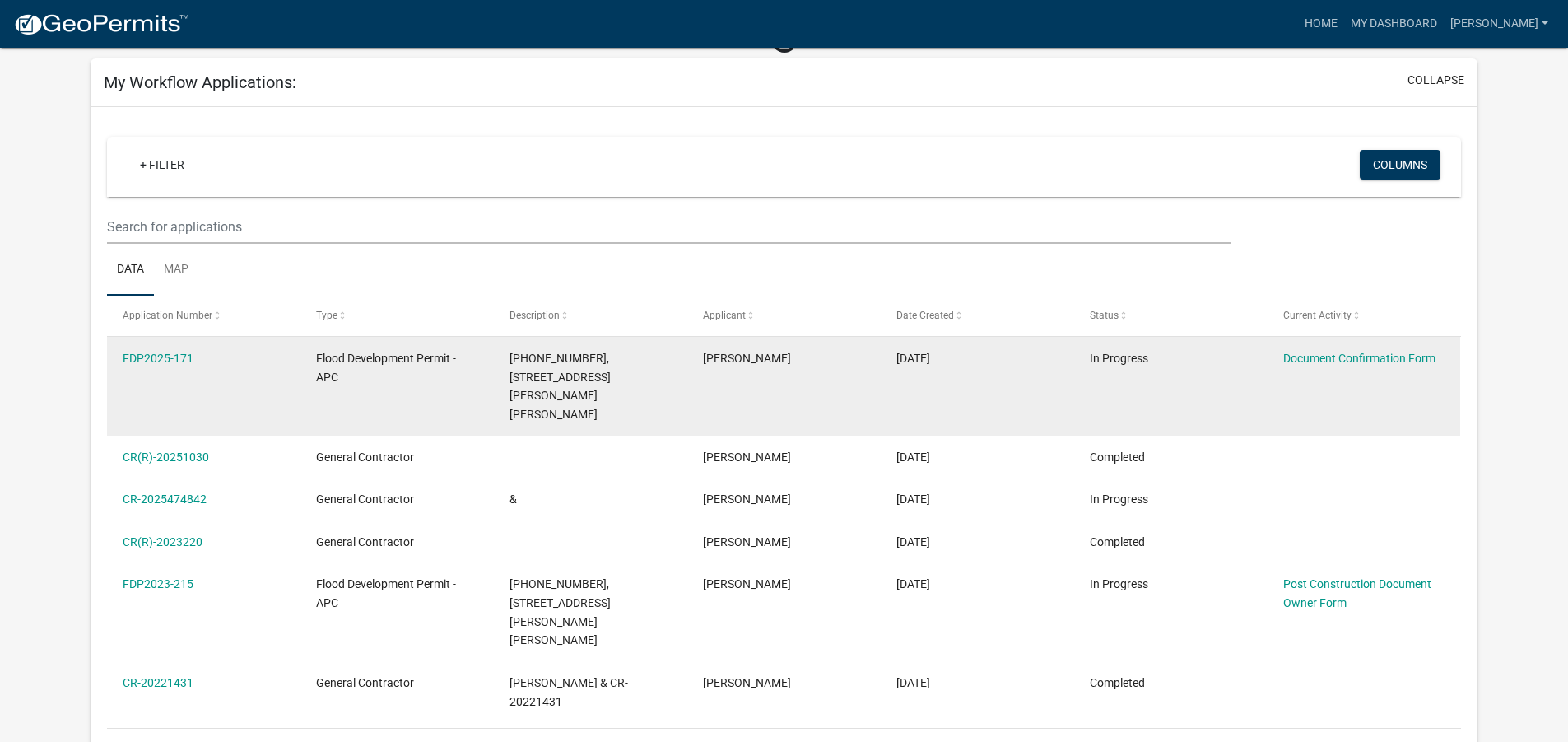
scroll to position [164, 0]
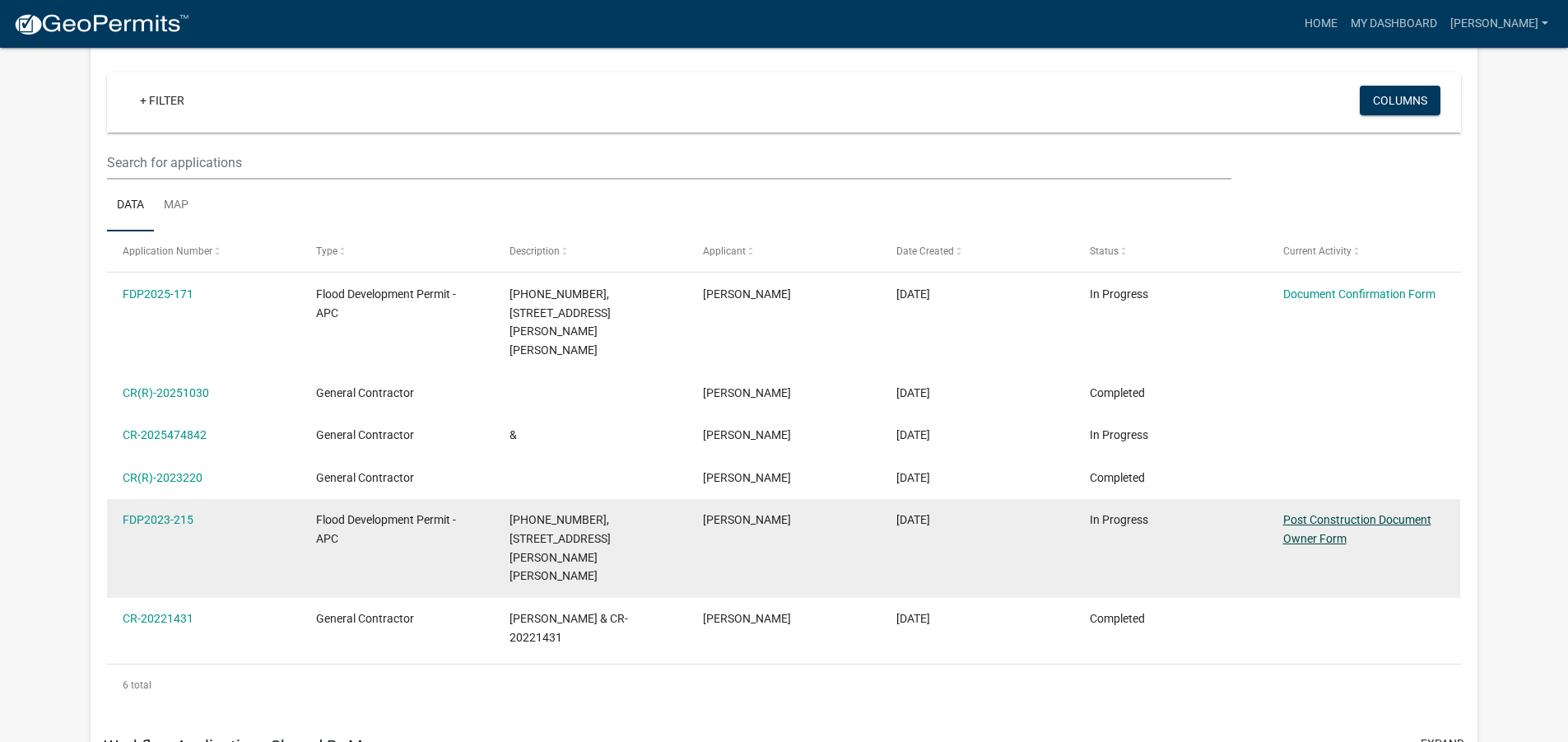
click at [1338, 513] on link "Post Construction Document Owner Form" at bounding box center [1357, 529] width 148 height 32
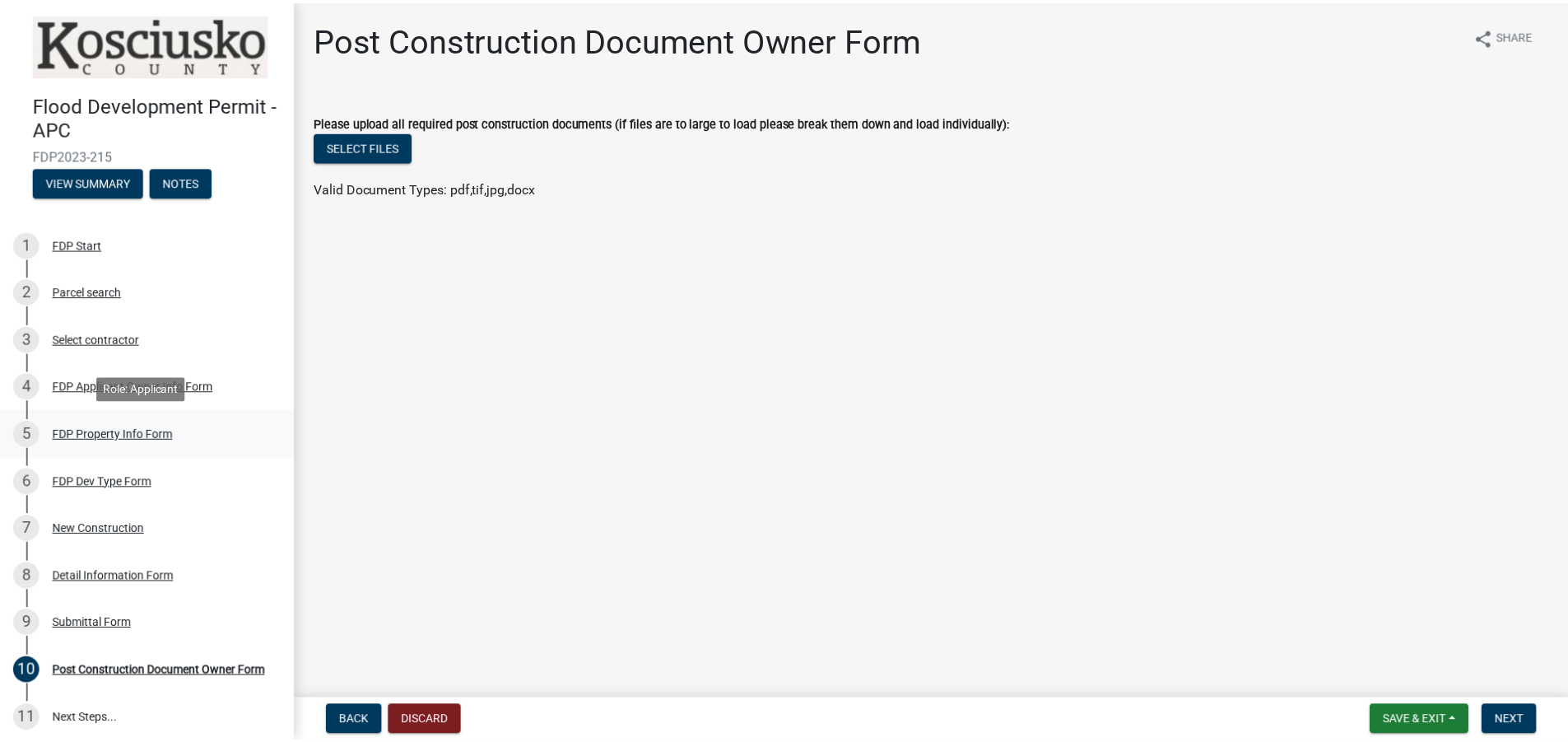
scroll to position [8, 0]
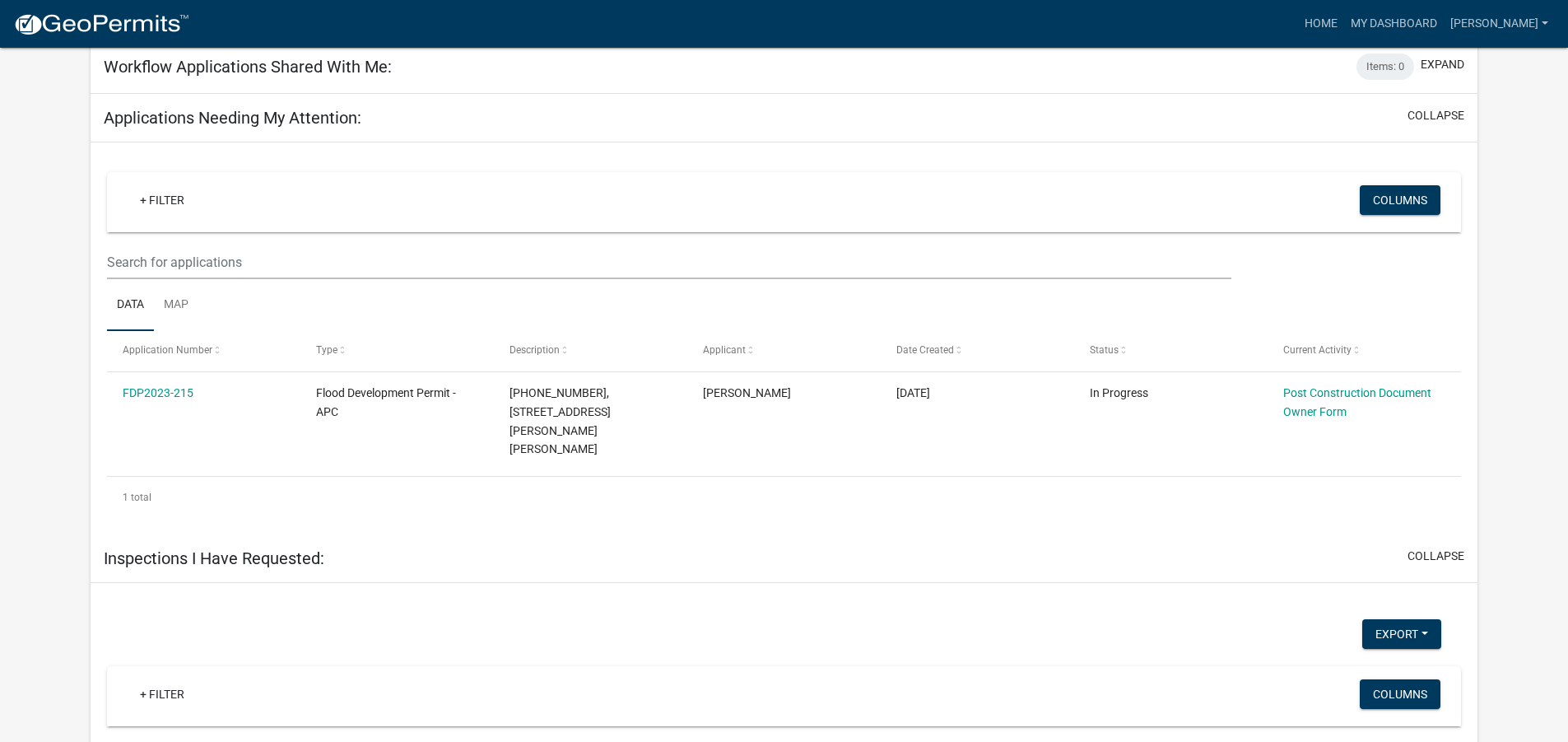
scroll to position [853, 0]
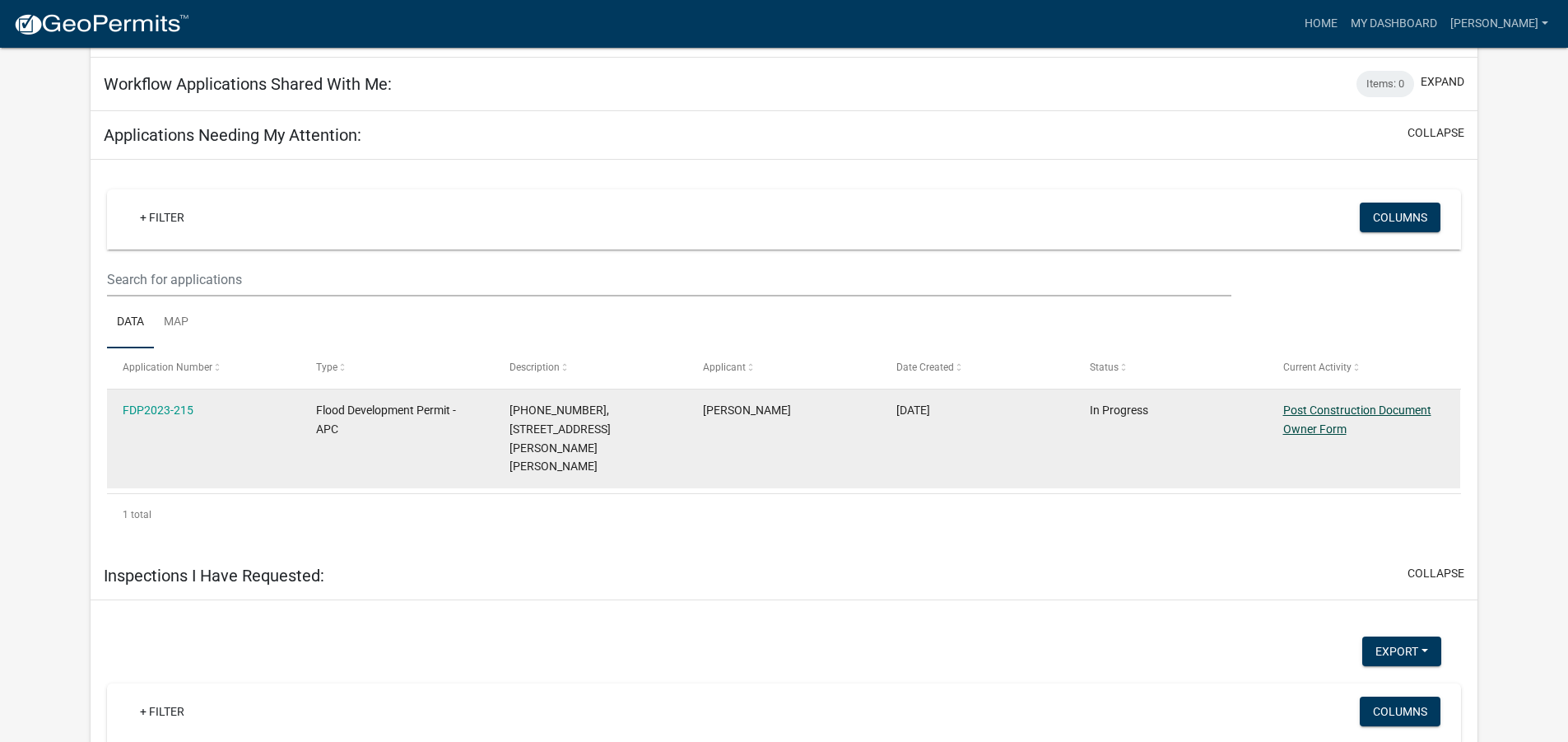
click at [1317, 404] on link "Post Construction Document Owner Form" at bounding box center [1357, 419] width 148 height 32
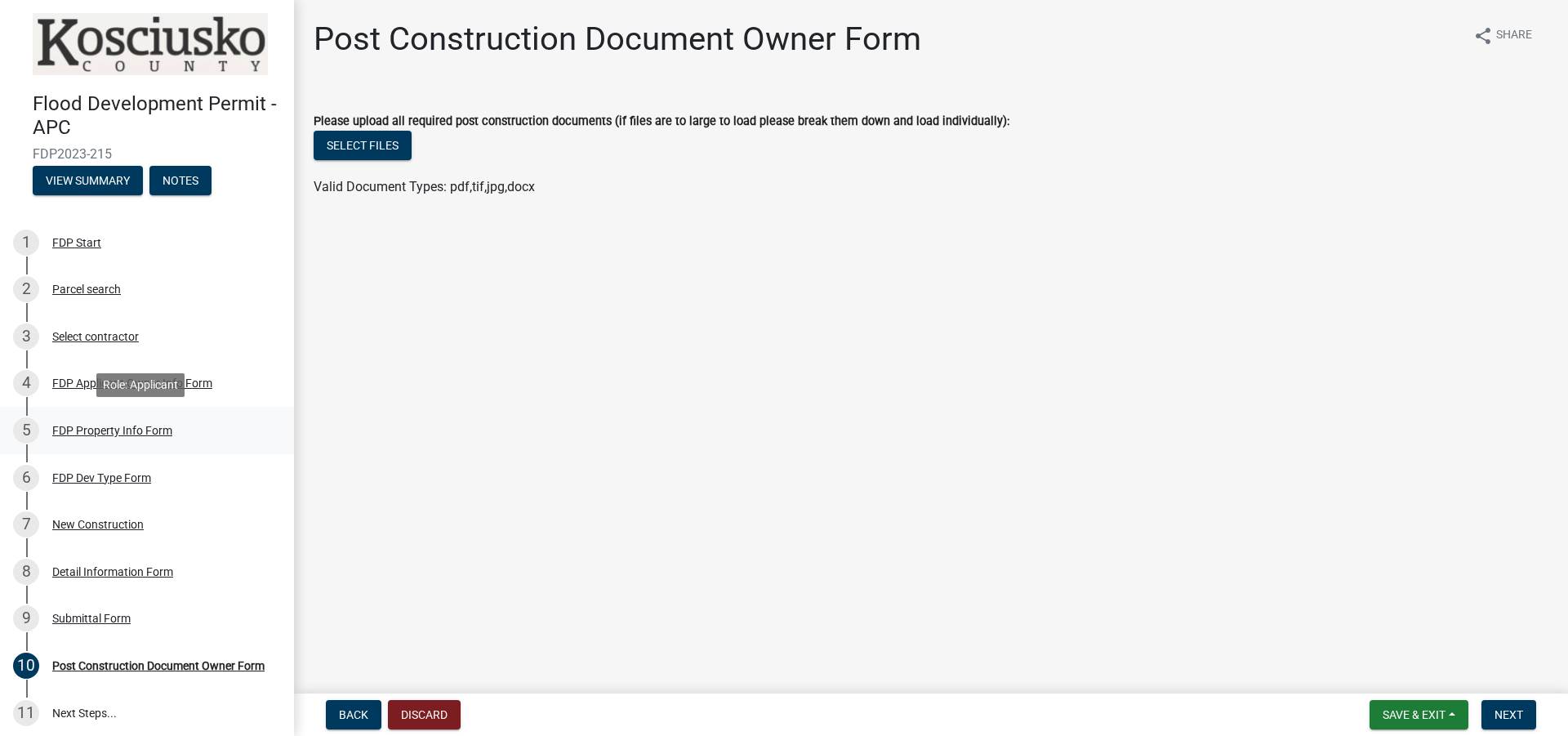
scroll to position [8, 0]
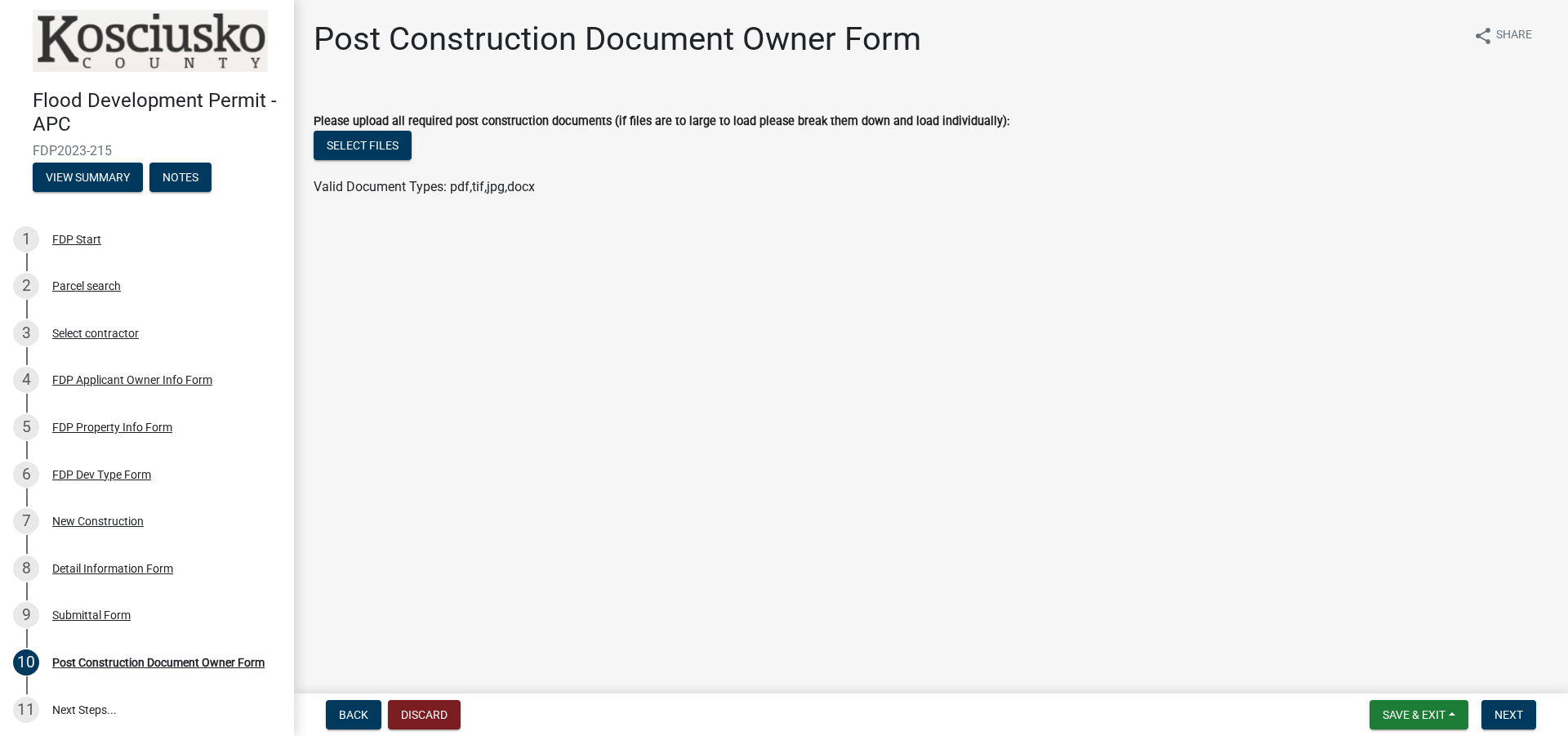
drag, startPoint x: 450, startPoint y: 130, endPoint x: 1401, endPoint y: 24, distance: 956.9
click at [1397, 35] on div "Post Construction Document Owner Form share Share" at bounding box center [930, 46] width 1235 height 53
click at [368, 704] on button "Back" at bounding box center [354, 714] width 55 height 29
